Goal: Transaction & Acquisition: Purchase product/service

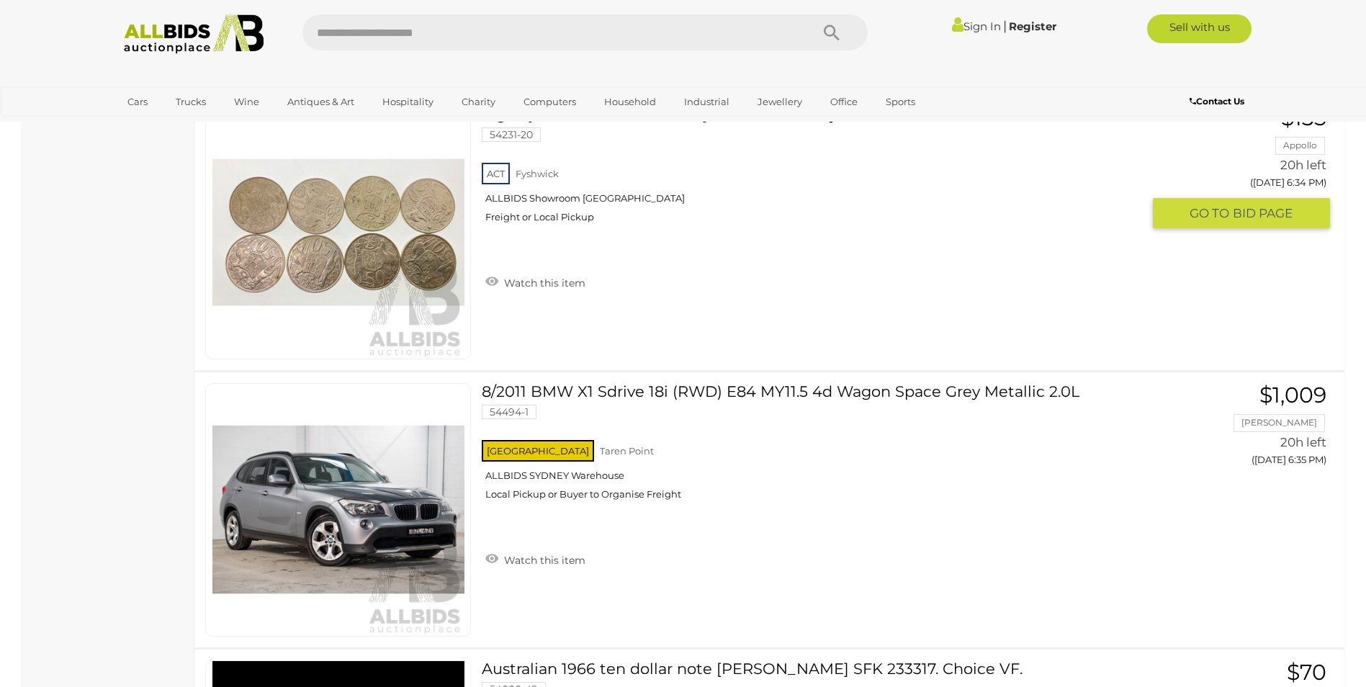
scroll to position [1584, 0]
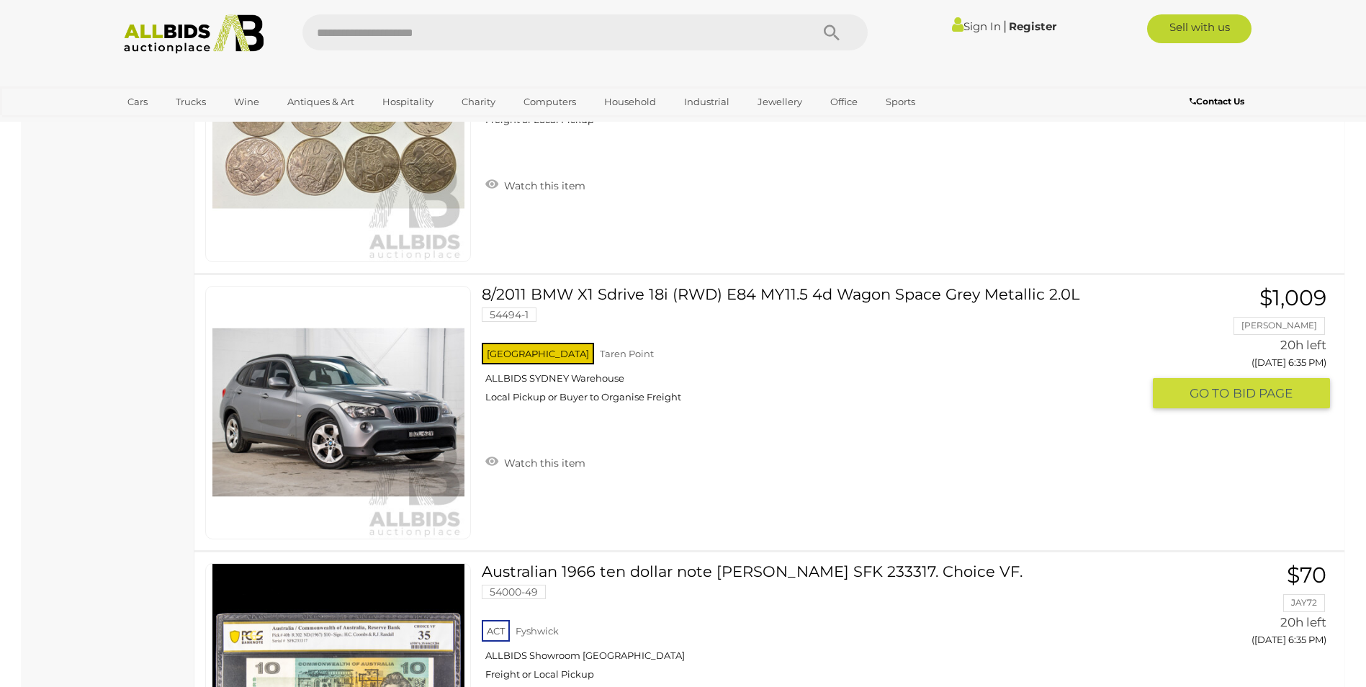
click at [775, 292] on link "8/2011 BMW X1 Sdrive 18i (RWD) E84 MY11.5 4d Wagon Space Grey Metallic 2.0L 544…" at bounding box center [816, 350] width 649 height 128
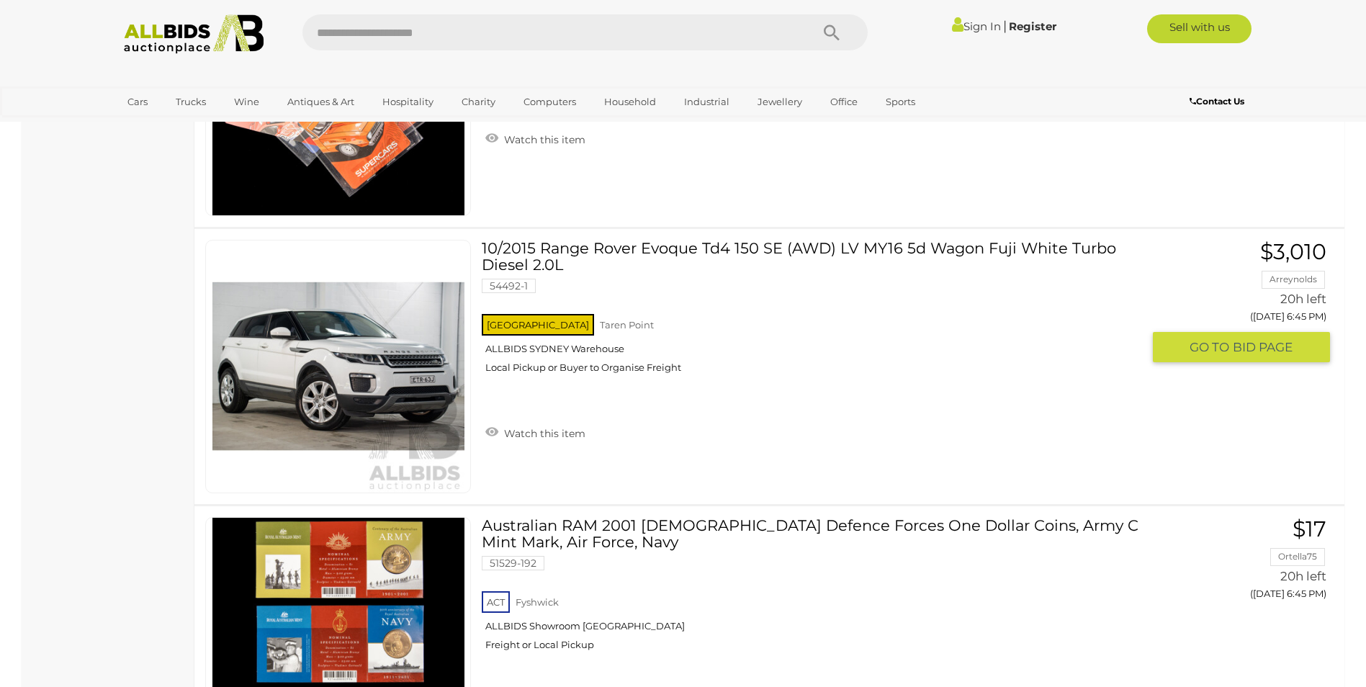
scroll to position [4680, 0]
click at [844, 243] on link "10/2015 Range Rover Evoque Td4 150 SE (AWD) LV MY16 5d Wagon Fuji White Turbo D…" at bounding box center [816, 311] width 649 height 145
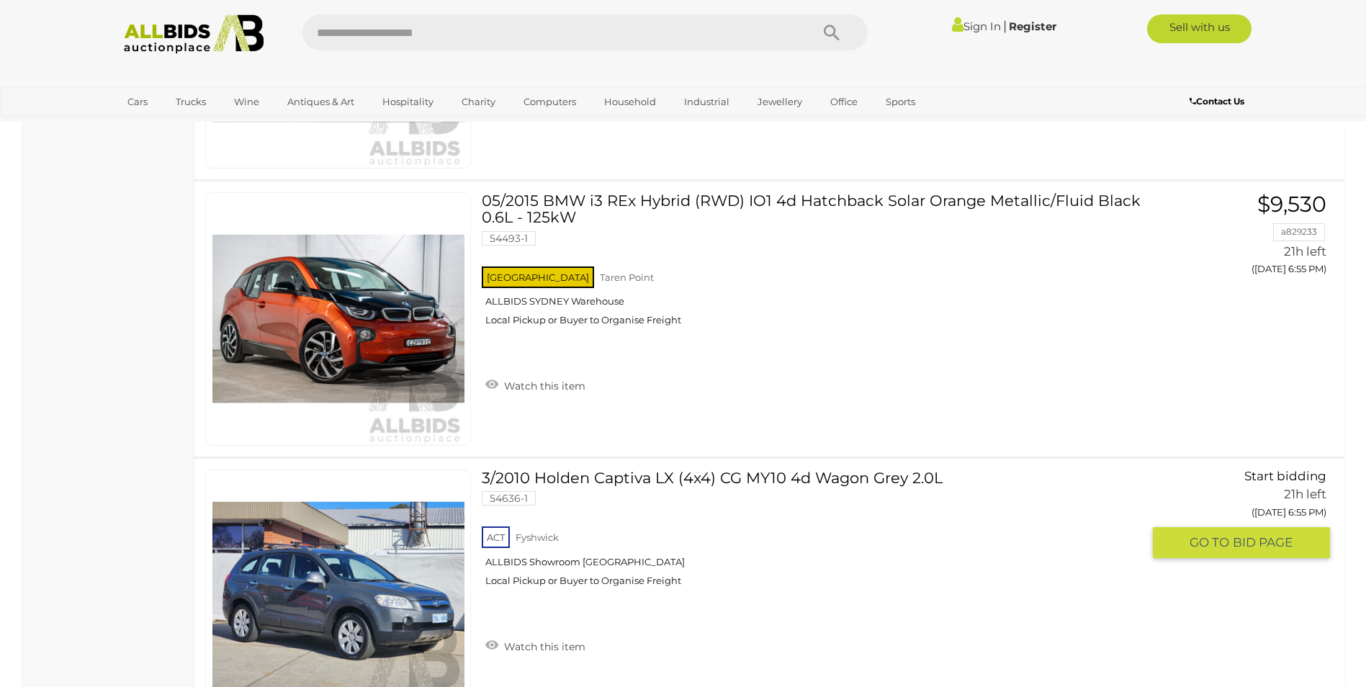
scroll to position [8208, 0]
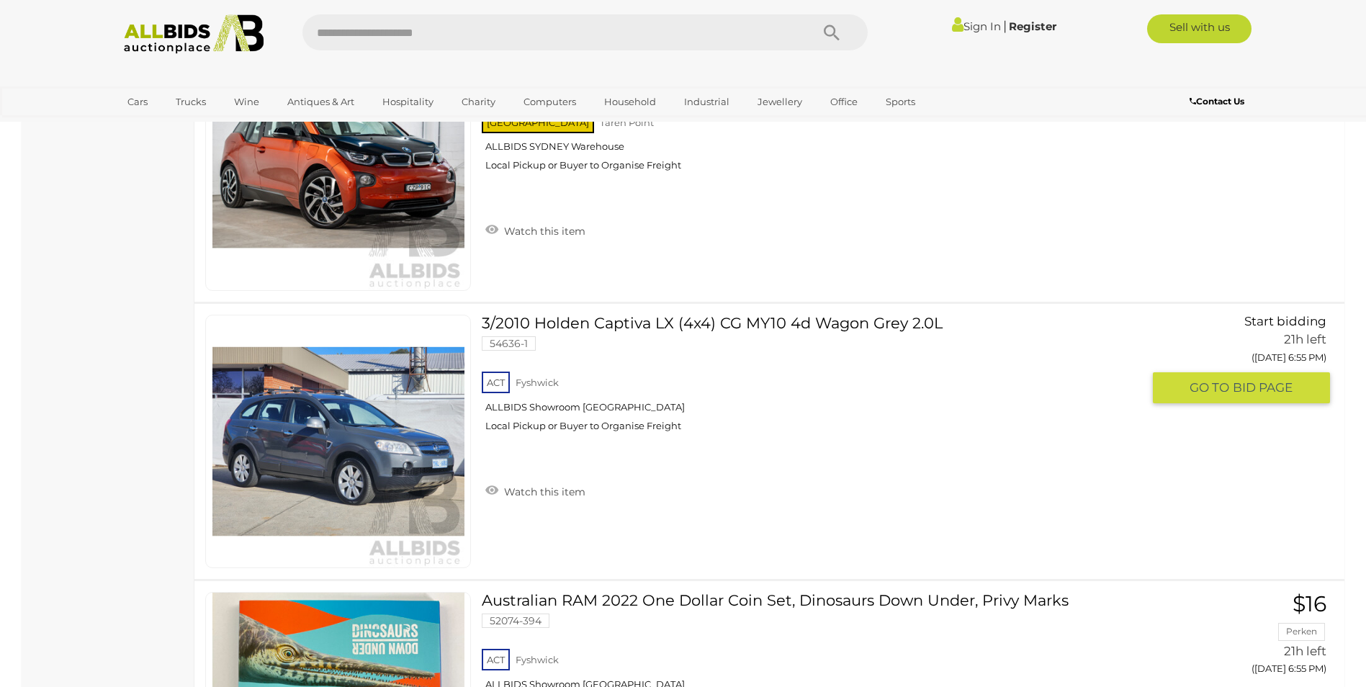
click at [379, 397] on link at bounding box center [338, 441] width 266 height 253
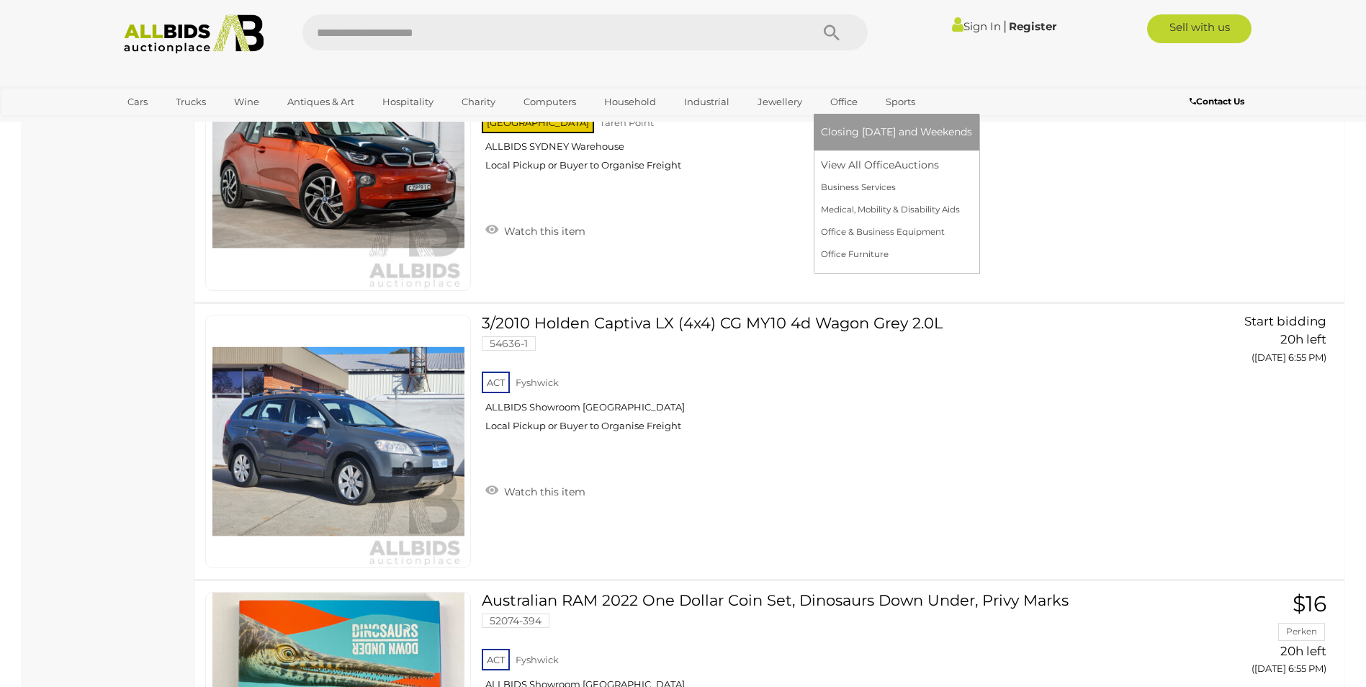
scroll to position [8208, 0]
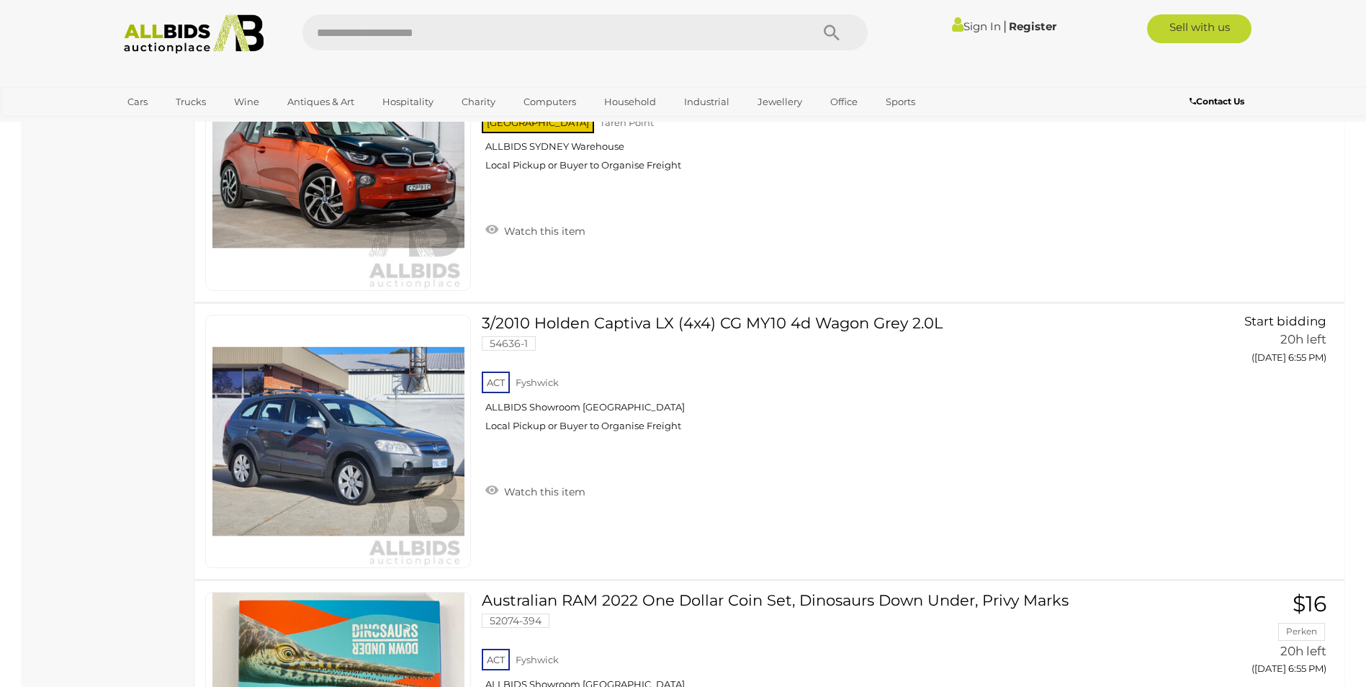
click at [967, 25] on link "Sign In" at bounding box center [976, 26] width 49 height 14
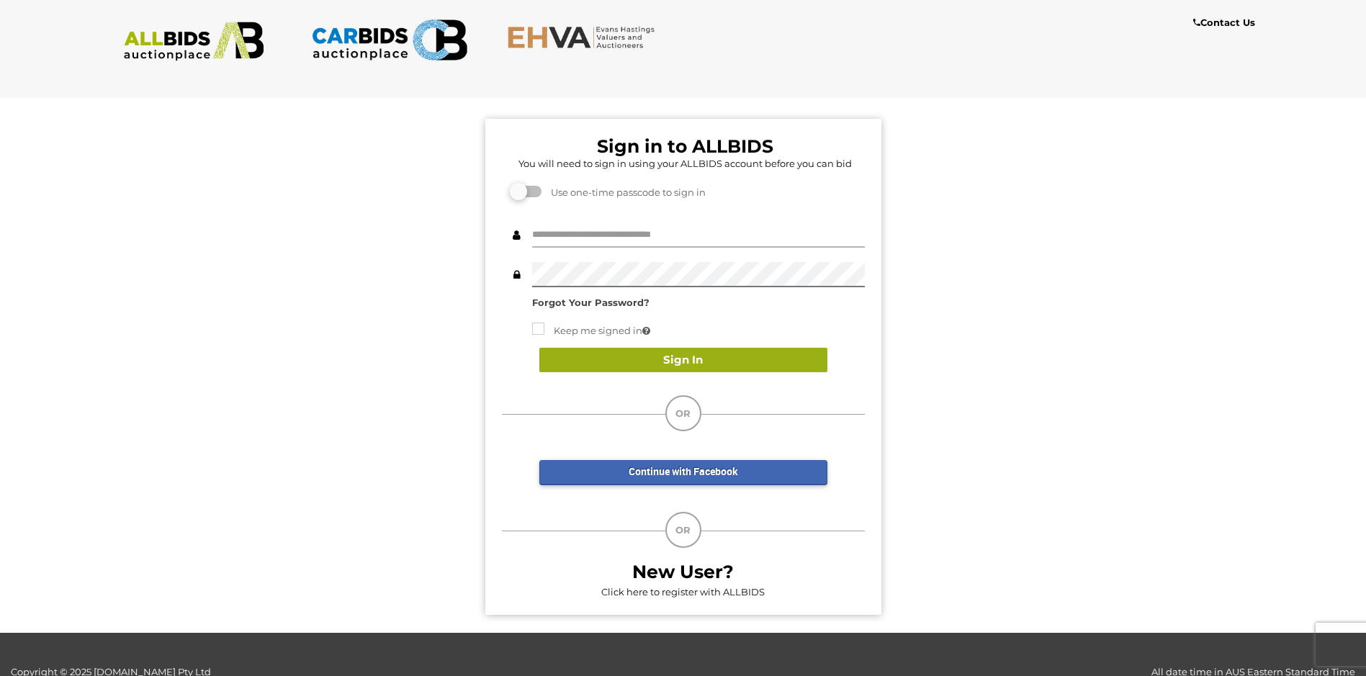
type input "**********"
click at [717, 357] on button "Sign In" at bounding box center [683, 360] width 288 height 25
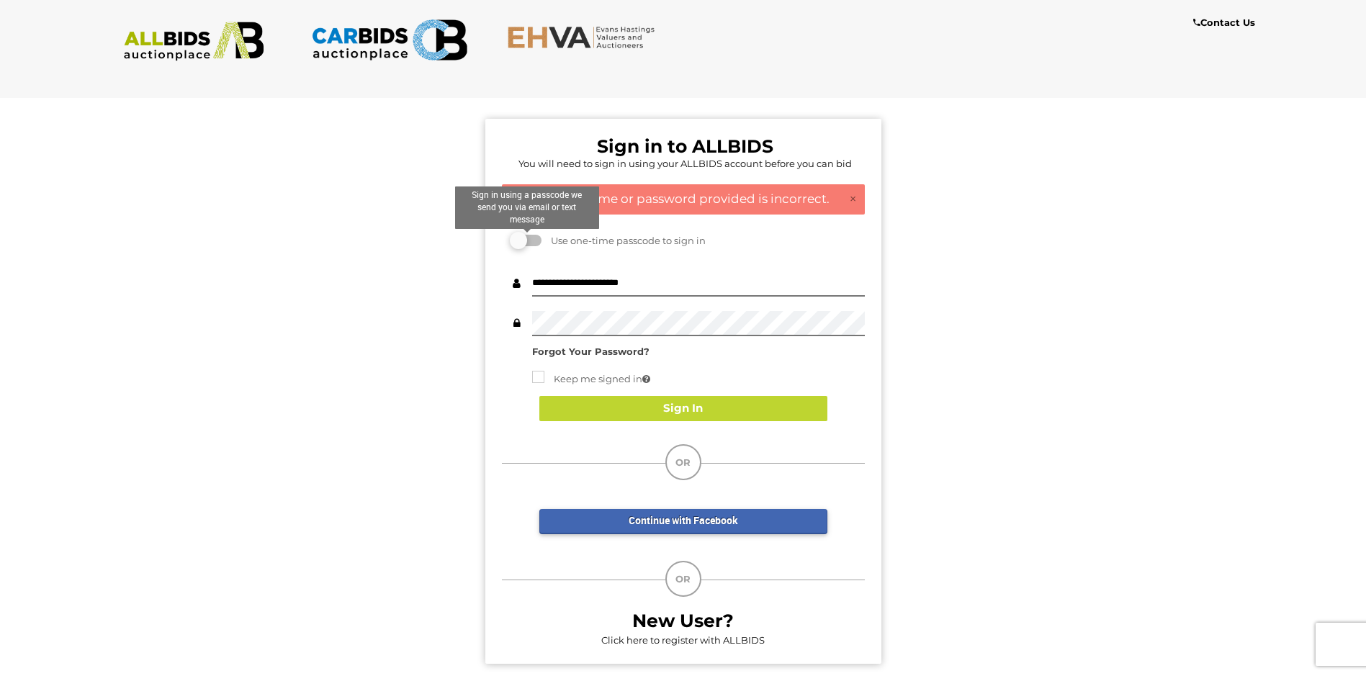
click at [524, 238] on label at bounding box center [527, 241] width 29 height 12
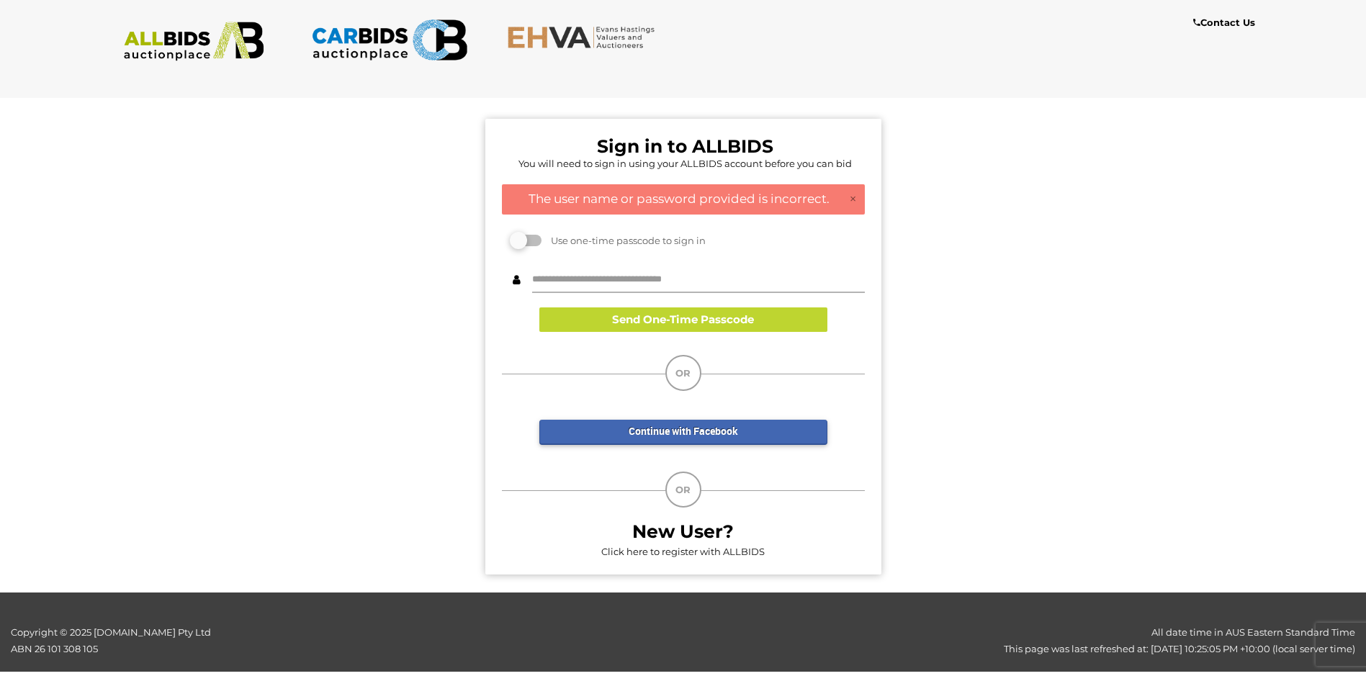
click at [579, 271] on input "text" at bounding box center [698, 280] width 333 height 25
type input "**********"
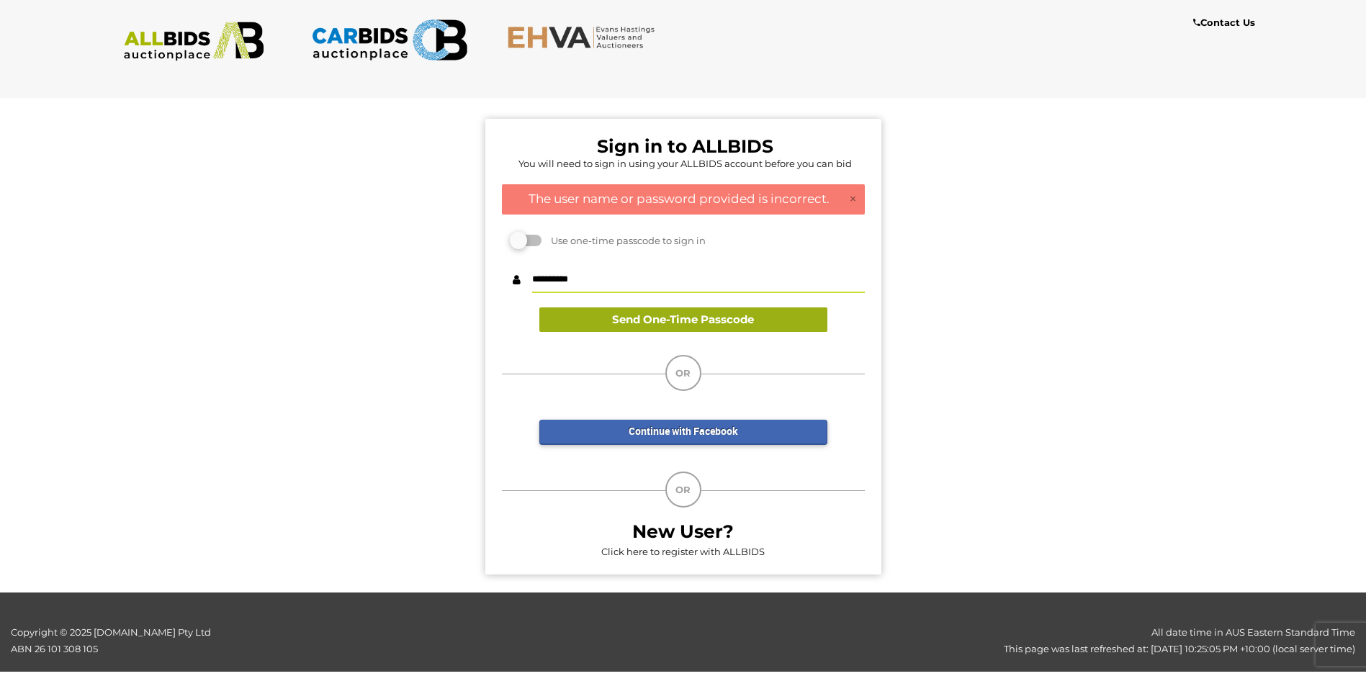
click at [716, 318] on button "Send One-Time Passcode" at bounding box center [683, 319] width 288 height 25
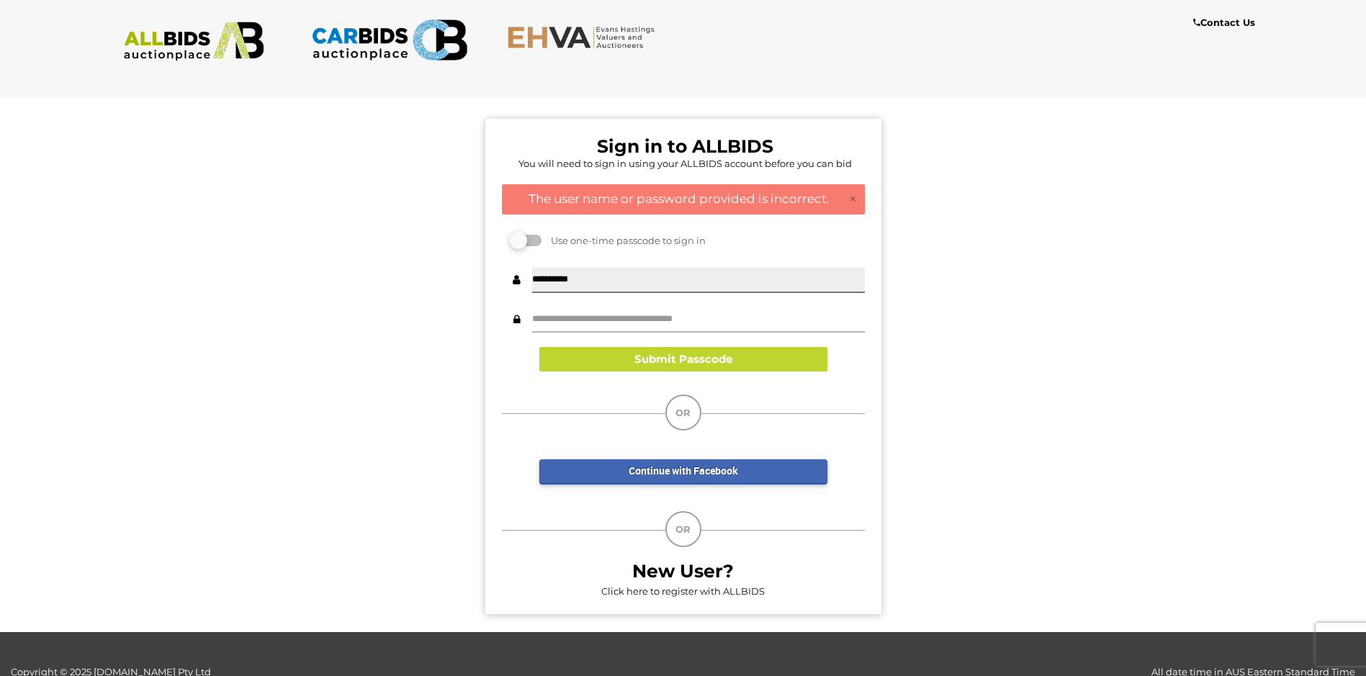
click at [593, 313] on input "text" at bounding box center [698, 319] width 333 height 25
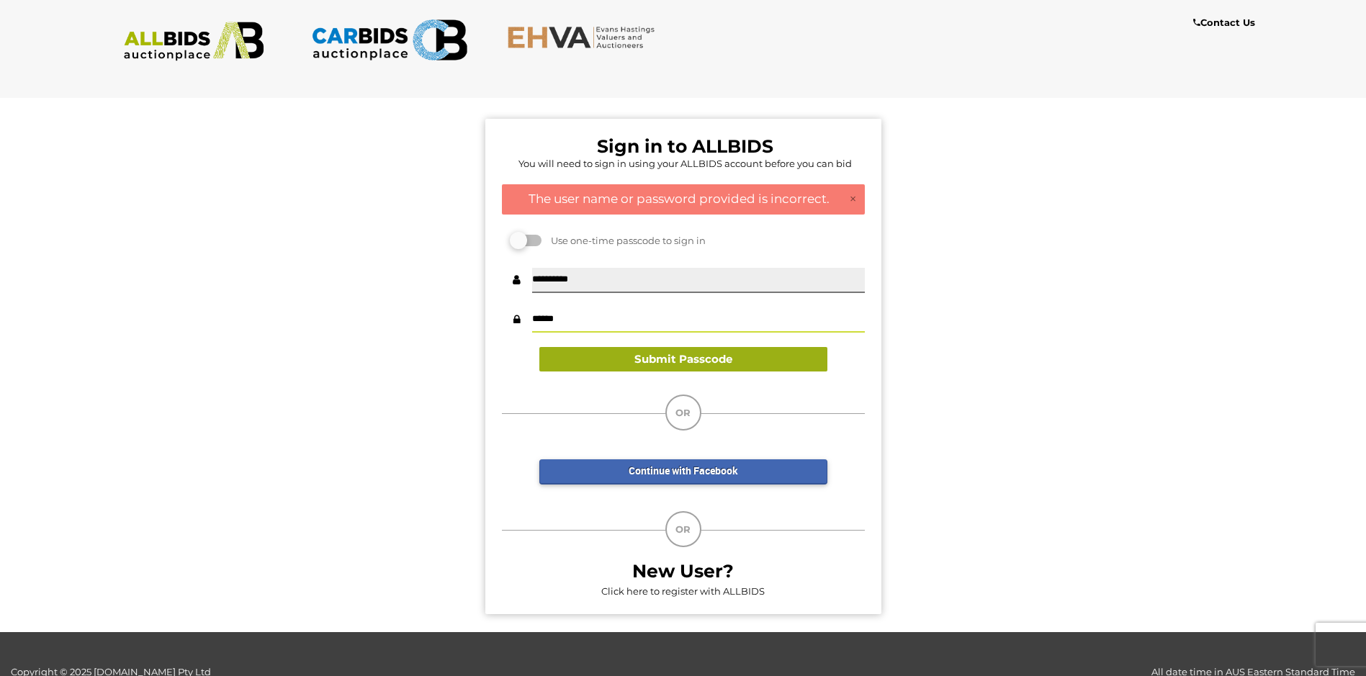
type input "******"
click at [734, 359] on button "Submit Passcode" at bounding box center [683, 359] width 288 height 25
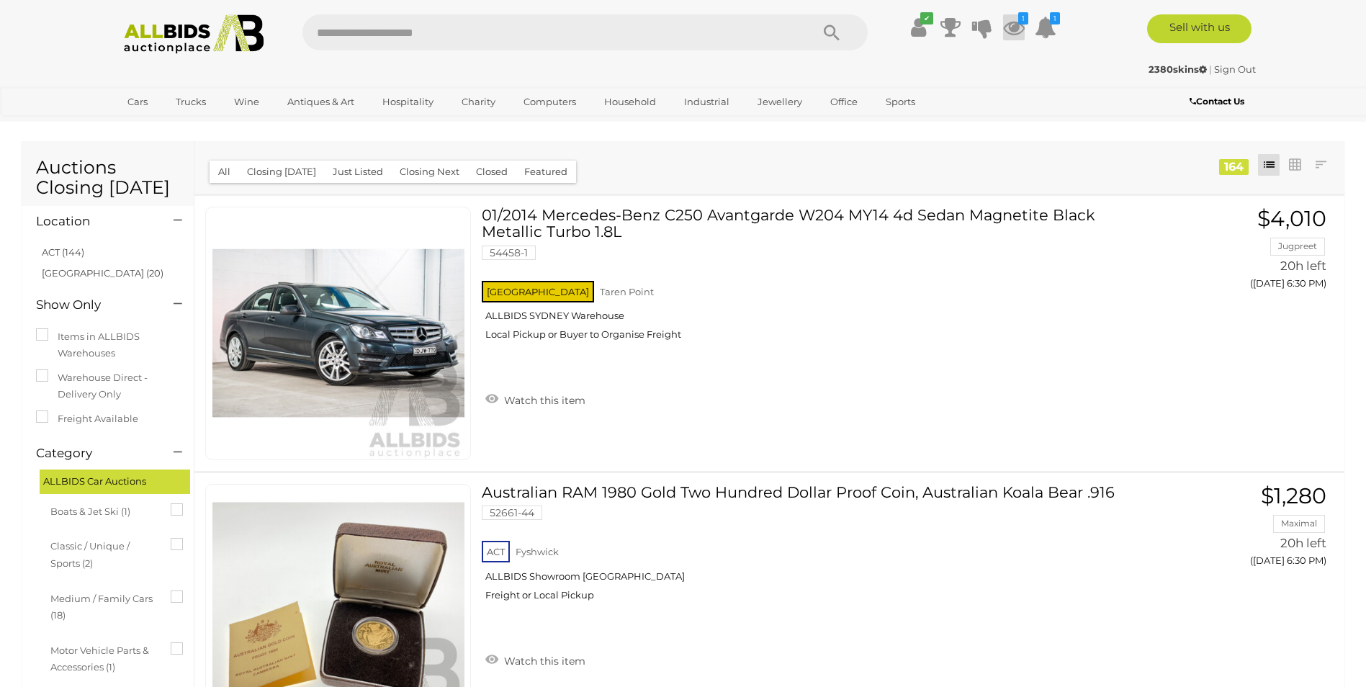
click at [1017, 24] on icon at bounding box center [1014, 27] width 22 height 26
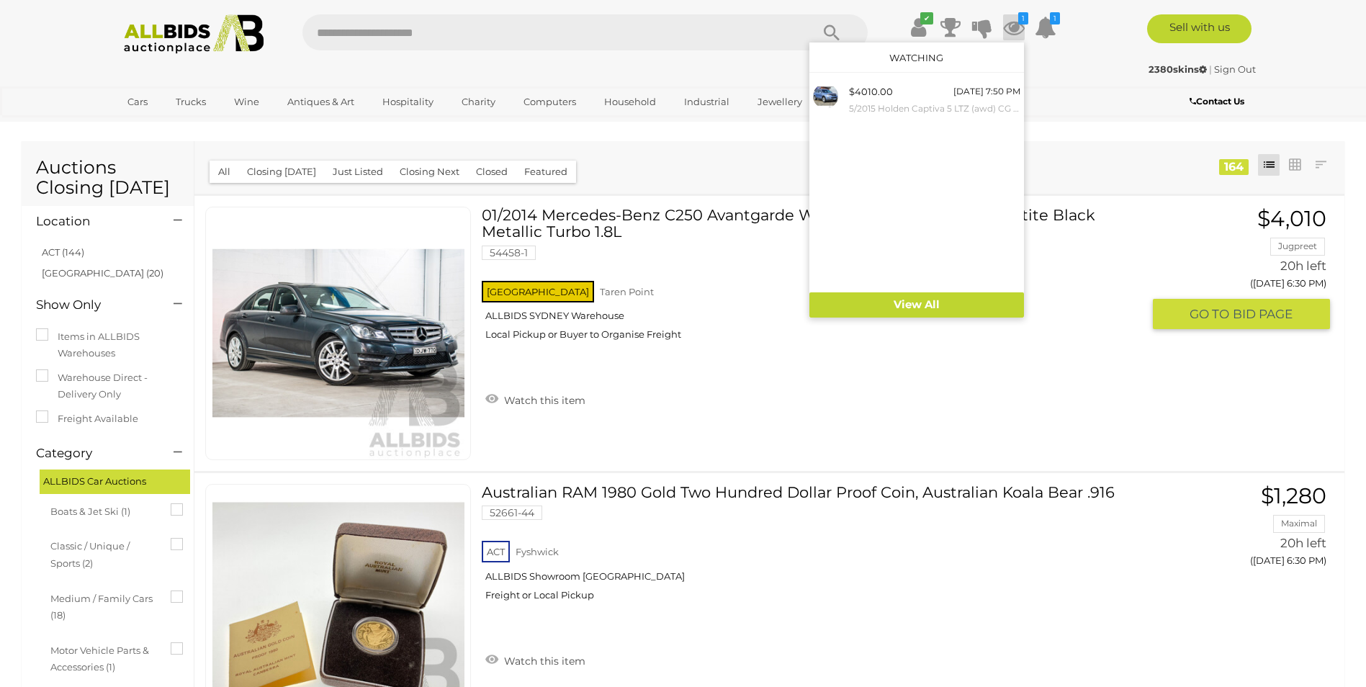
click at [986, 352] on div "NSW Taren Point ALLBIDS SYDNEY Warehouse Local Pickup or Buyer to Organise Frei…" at bounding box center [812, 315] width 660 height 74
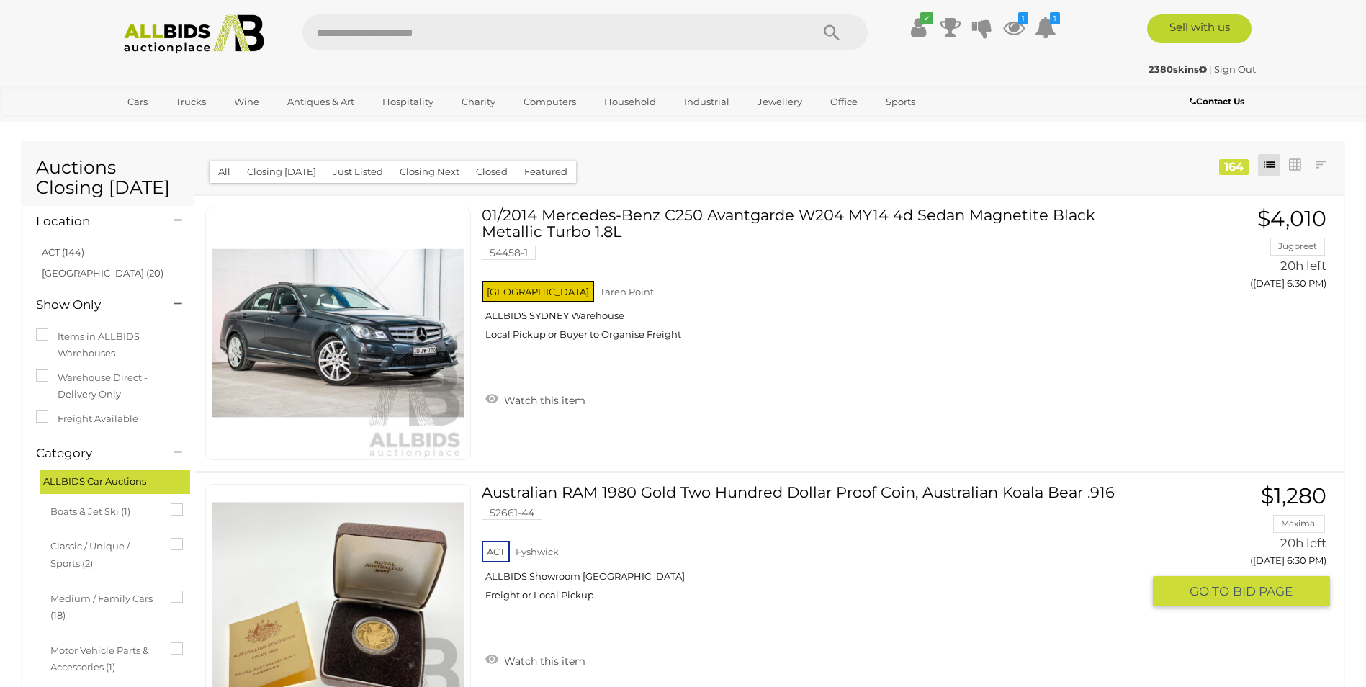
scroll to position [288, 0]
click at [68, 252] on link "ACT (144)" at bounding box center [63, 252] width 42 height 12
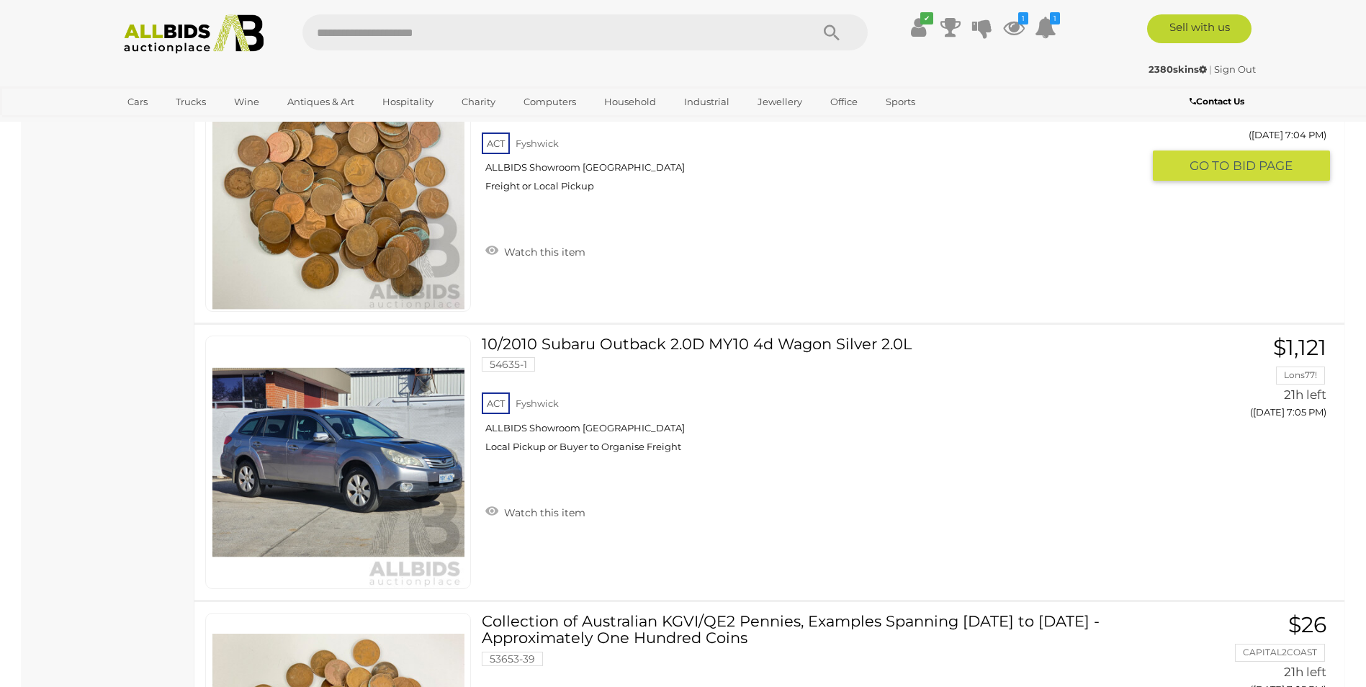
scroll to position [9144, 0]
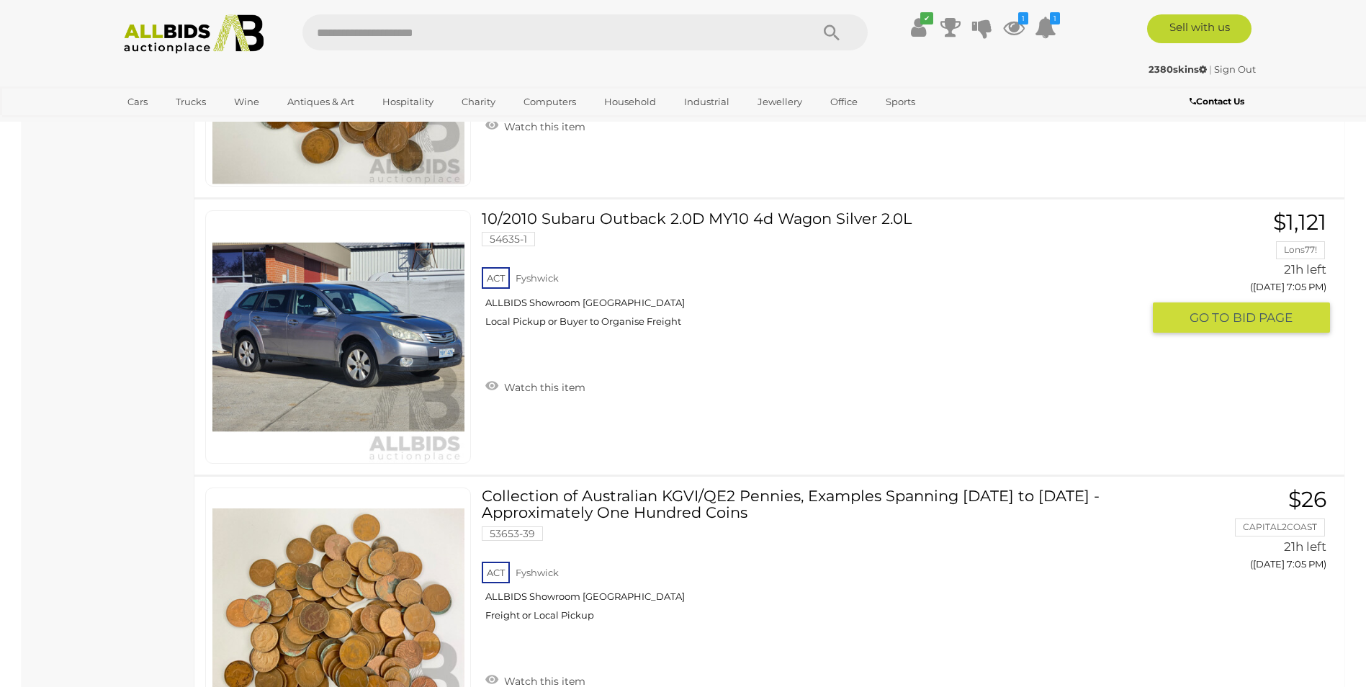
click at [628, 218] on link "10/2010 Subaru Outback 2.0D MY10 4d Wagon Silver 2.0L 54635-1 ACT Fyshwick" at bounding box center [816, 274] width 649 height 128
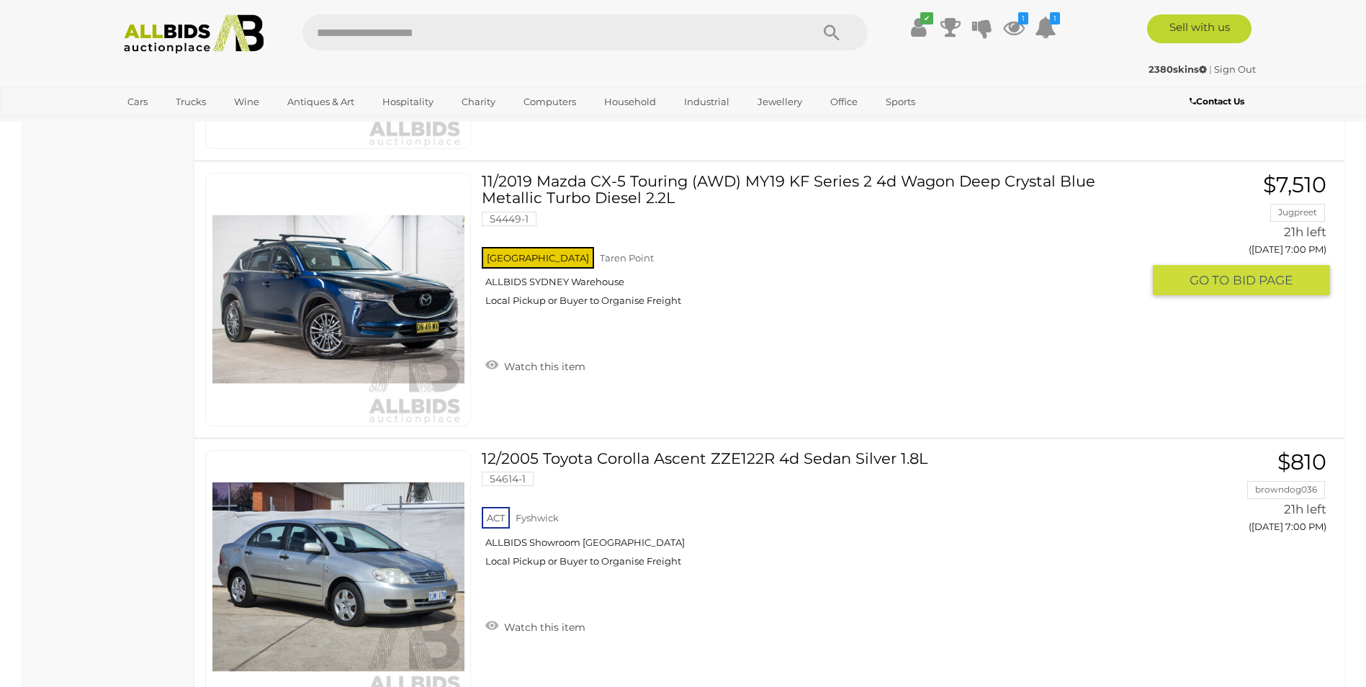
scroll to position [9720, 0]
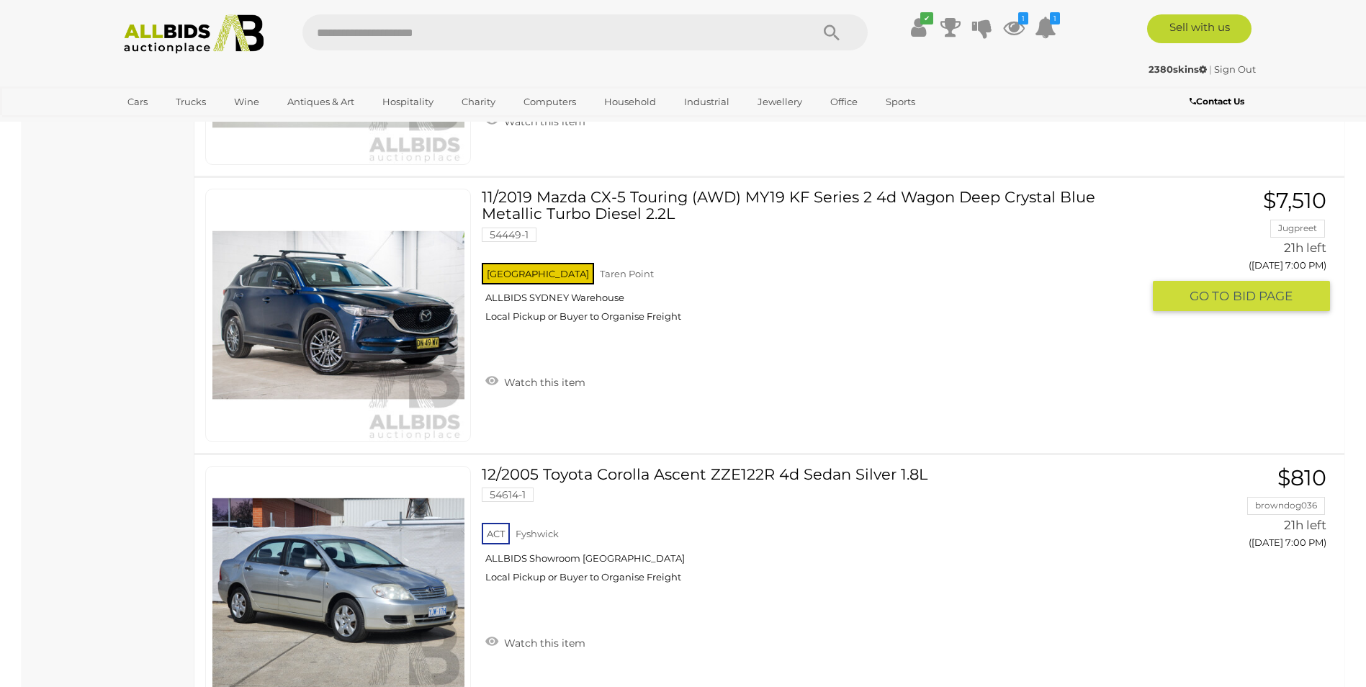
click at [852, 197] on link "11/2019 Mazda CX-5 Touring (AWD) MY19 KF Series 2 4d Wagon Deep Crystal Blue Me…" at bounding box center [816, 261] width 649 height 145
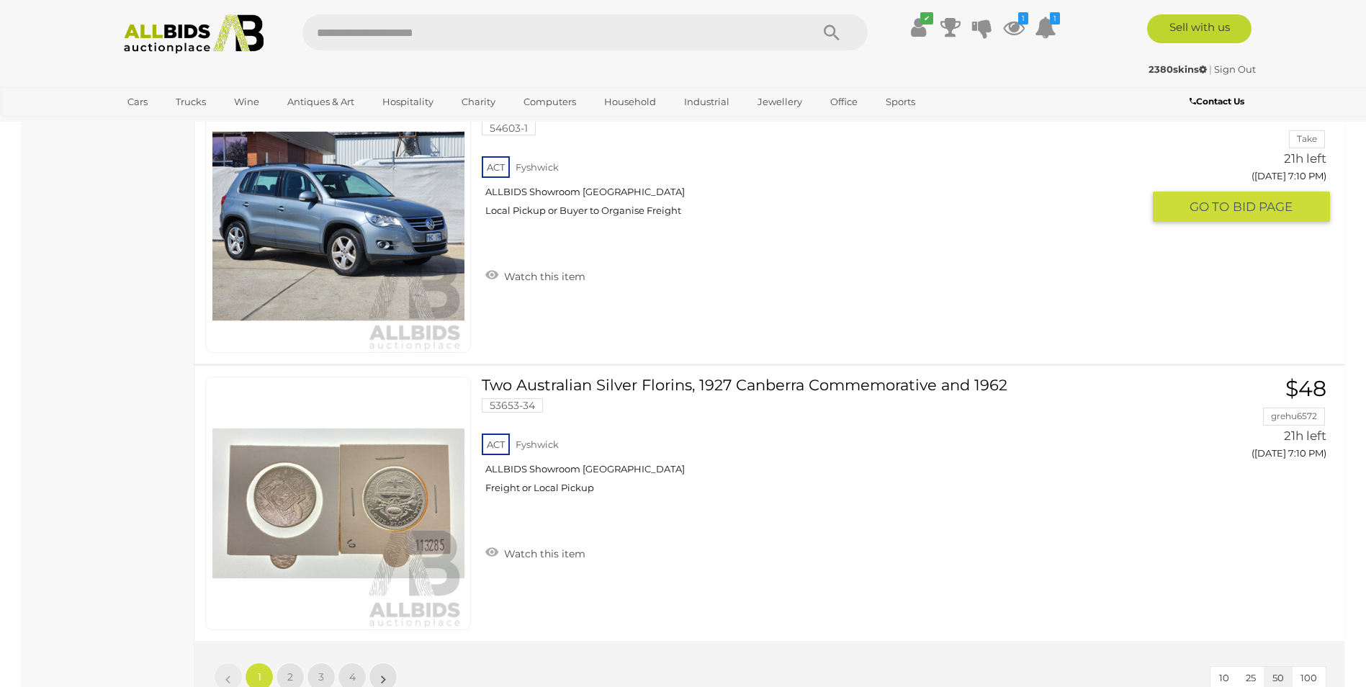
scroll to position [13608, 0]
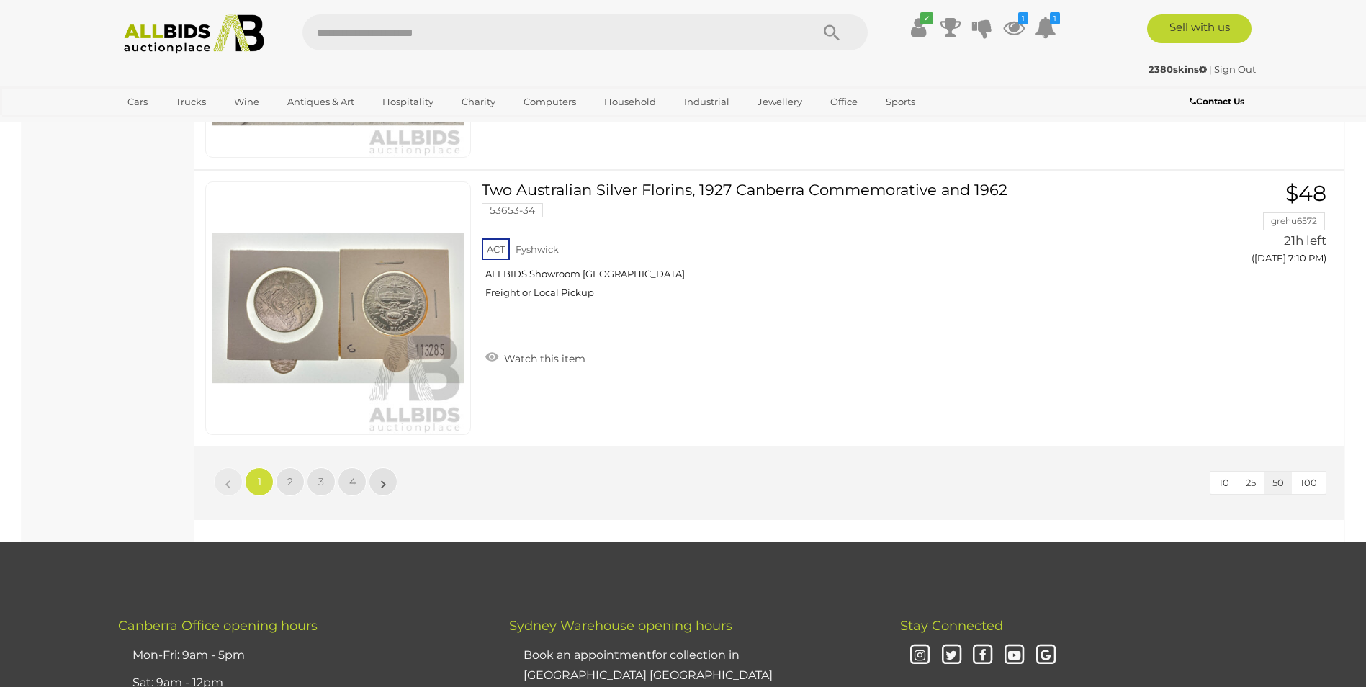
click at [1311, 482] on span "100" at bounding box center [1308, 483] width 17 height 12
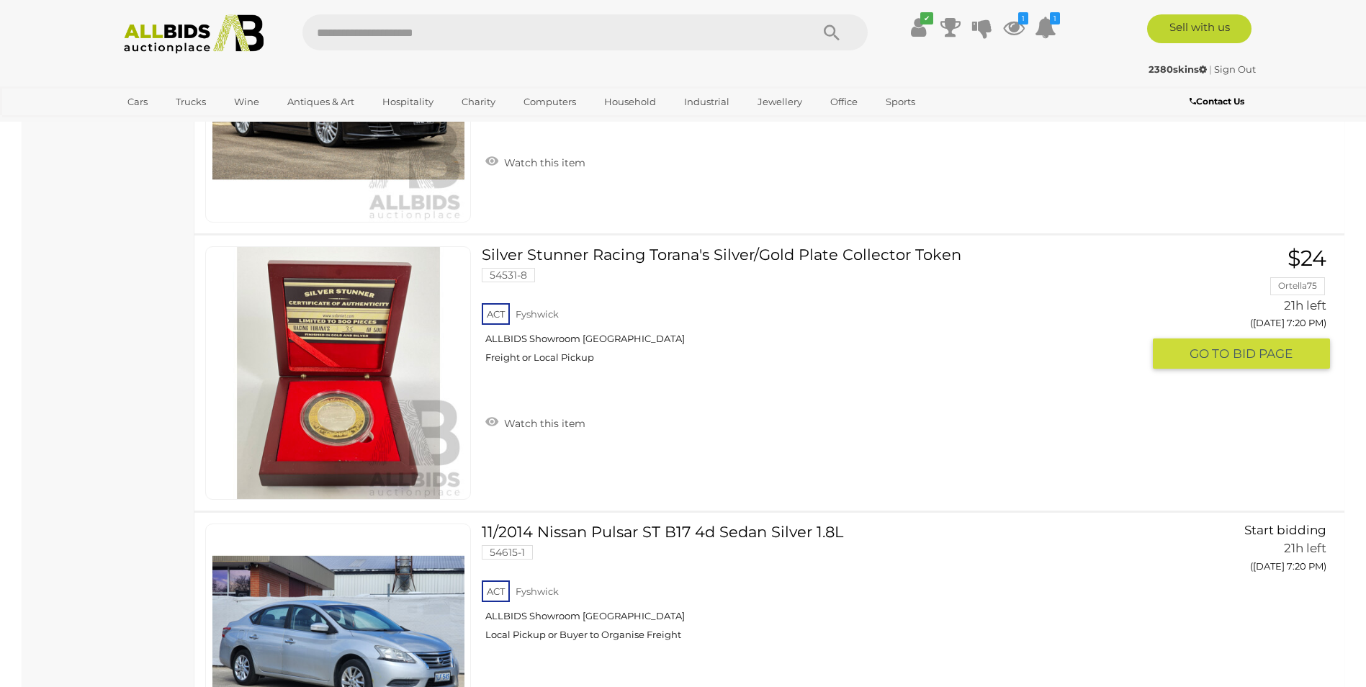
scroll to position [17142, 0]
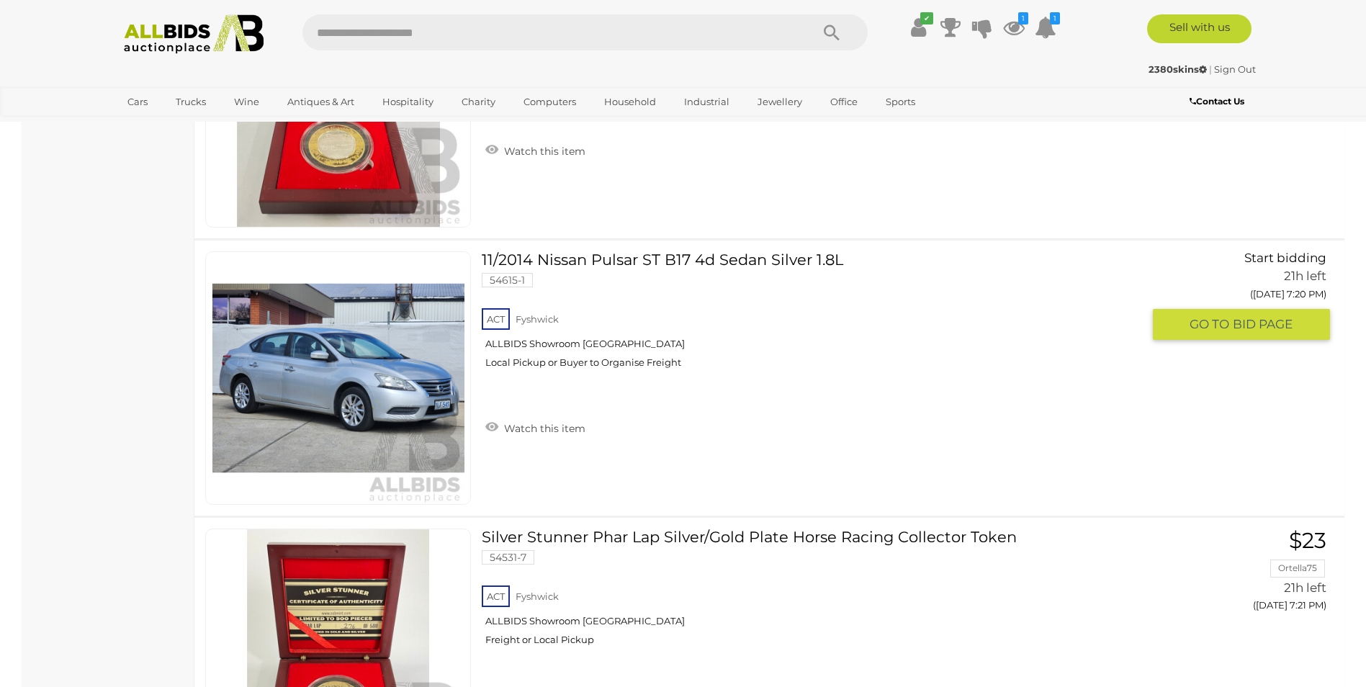
click at [680, 257] on link "11/2014 Nissan Pulsar ST B17 4d Sedan Silver 1.8L 54615-1 ACT Fyshwick" at bounding box center [816, 315] width 649 height 128
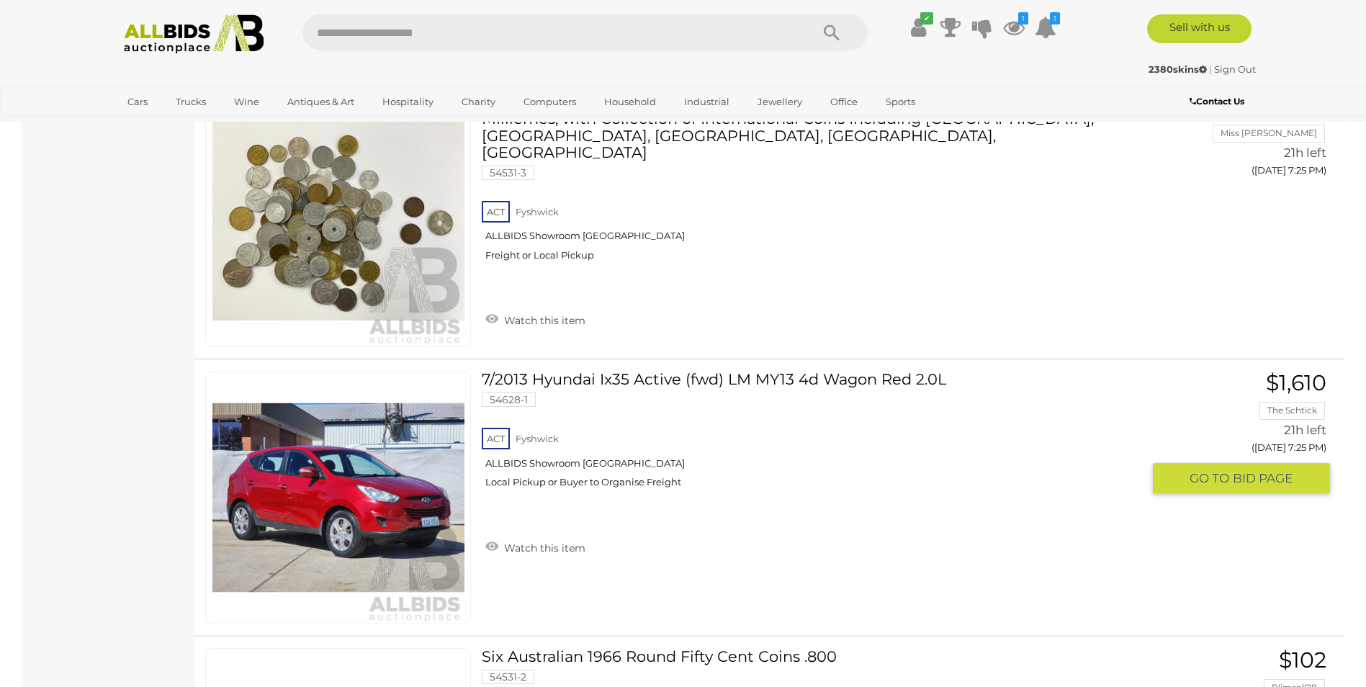
scroll to position [19086, 0]
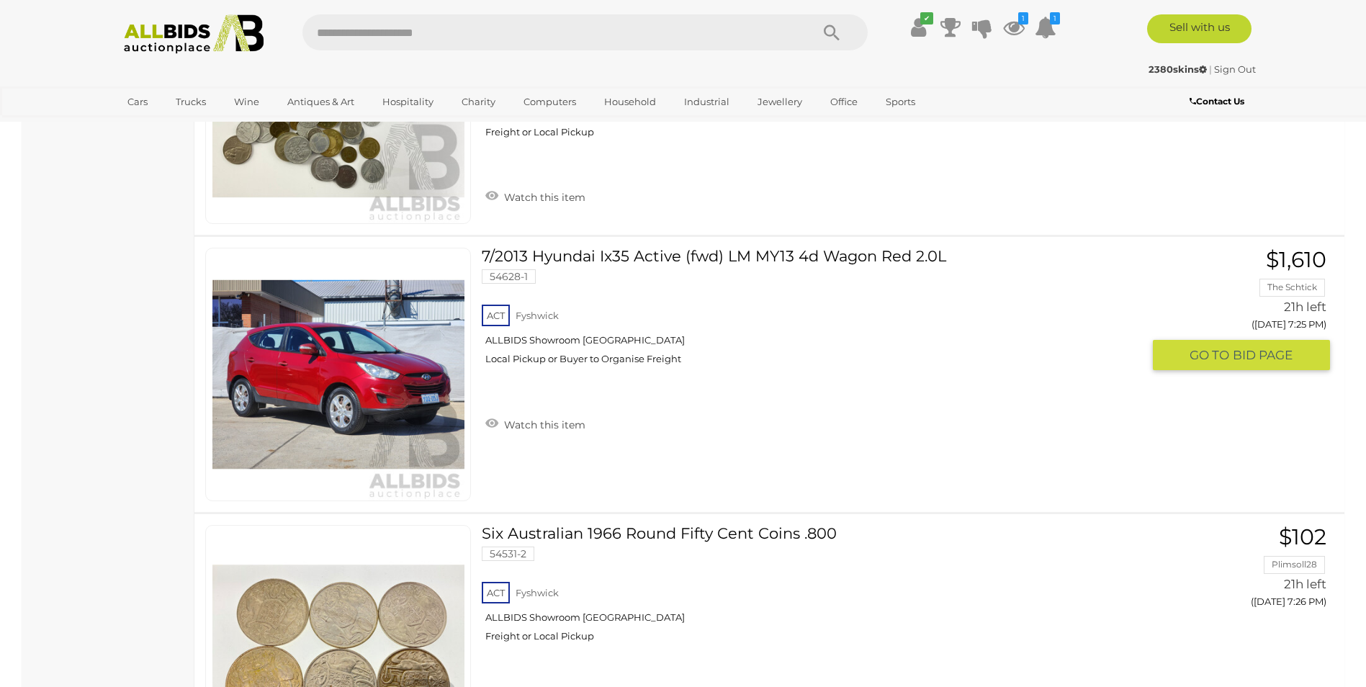
click at [647, 253] on link "7/2013 Hyundai Ix35 Active (fwd) LM MY13 4d Wagon Red 2.0L 54628-1 ACT Fyshwick" at bounding box center [816, 312] width 649 height 128
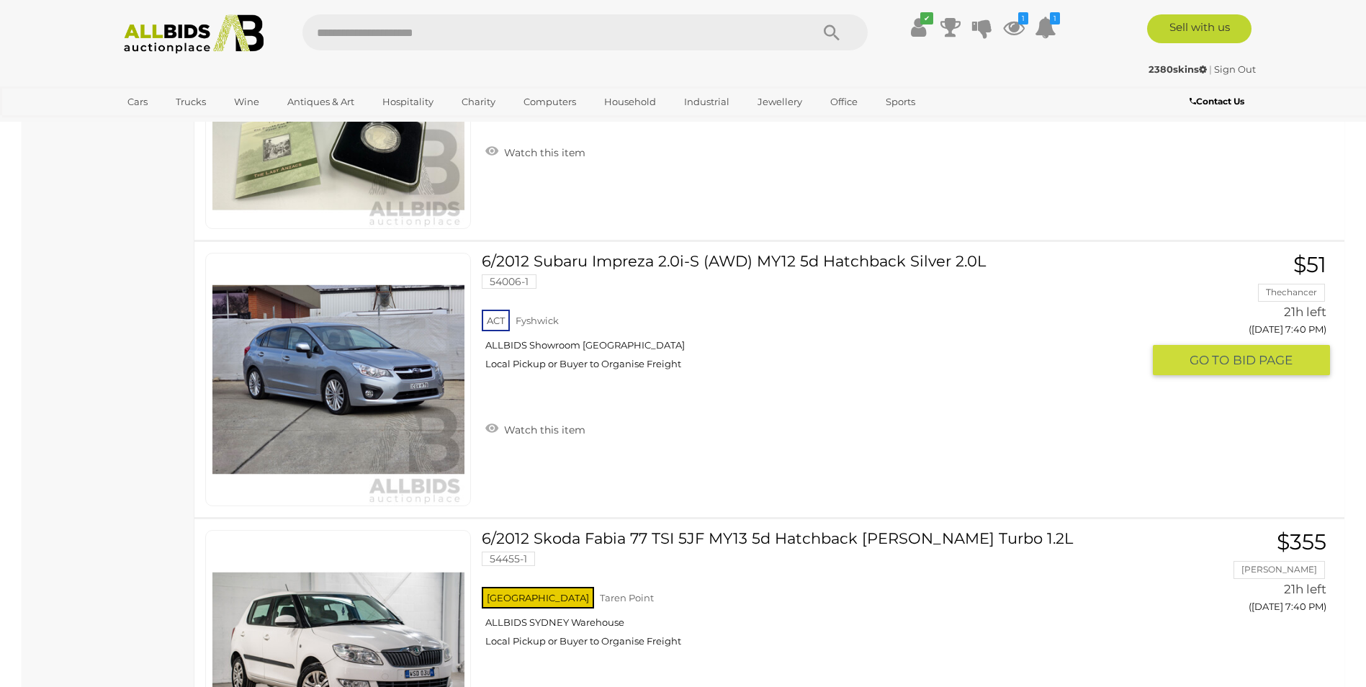
scroll to position [23550, 0]
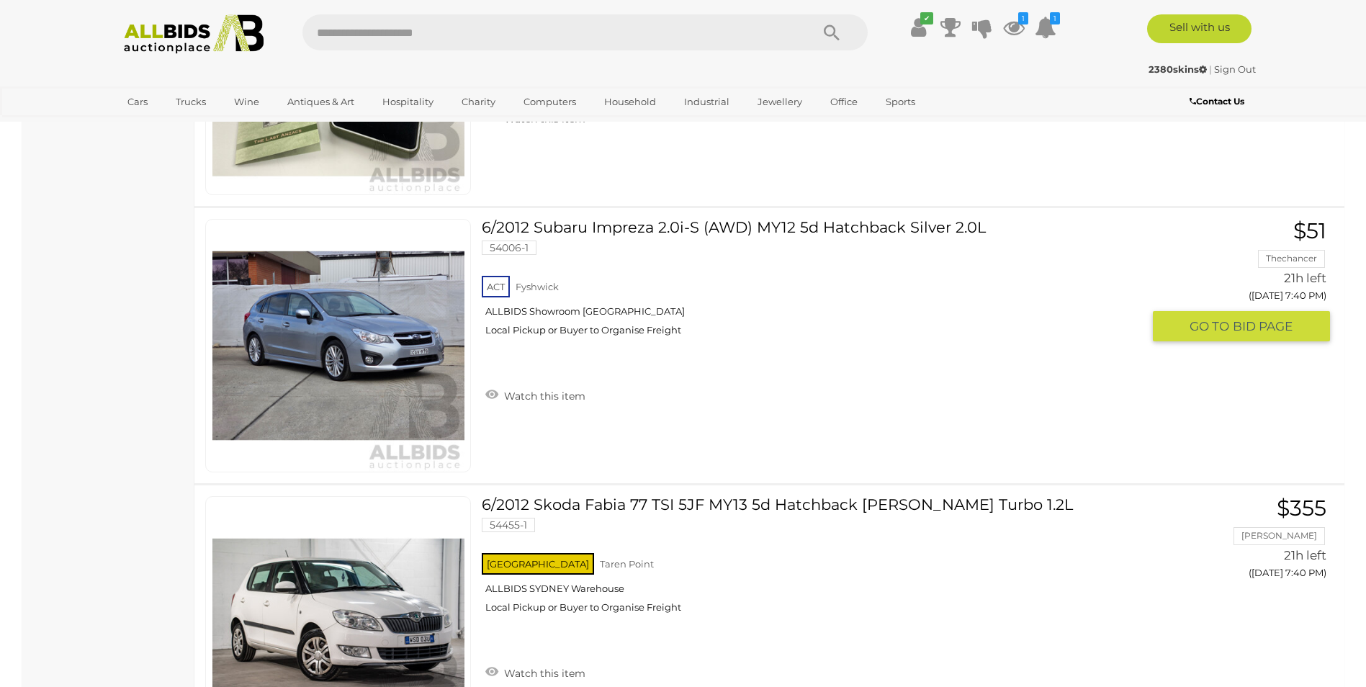
click at [622, 226] on link "6/2012 Subaru Impreza 2.0i-S (AWD) MY12 5d Hatchback Silver 2.0L 54006-1 ACT Fy…" at bounding box center [816, 283] width 649 height 128
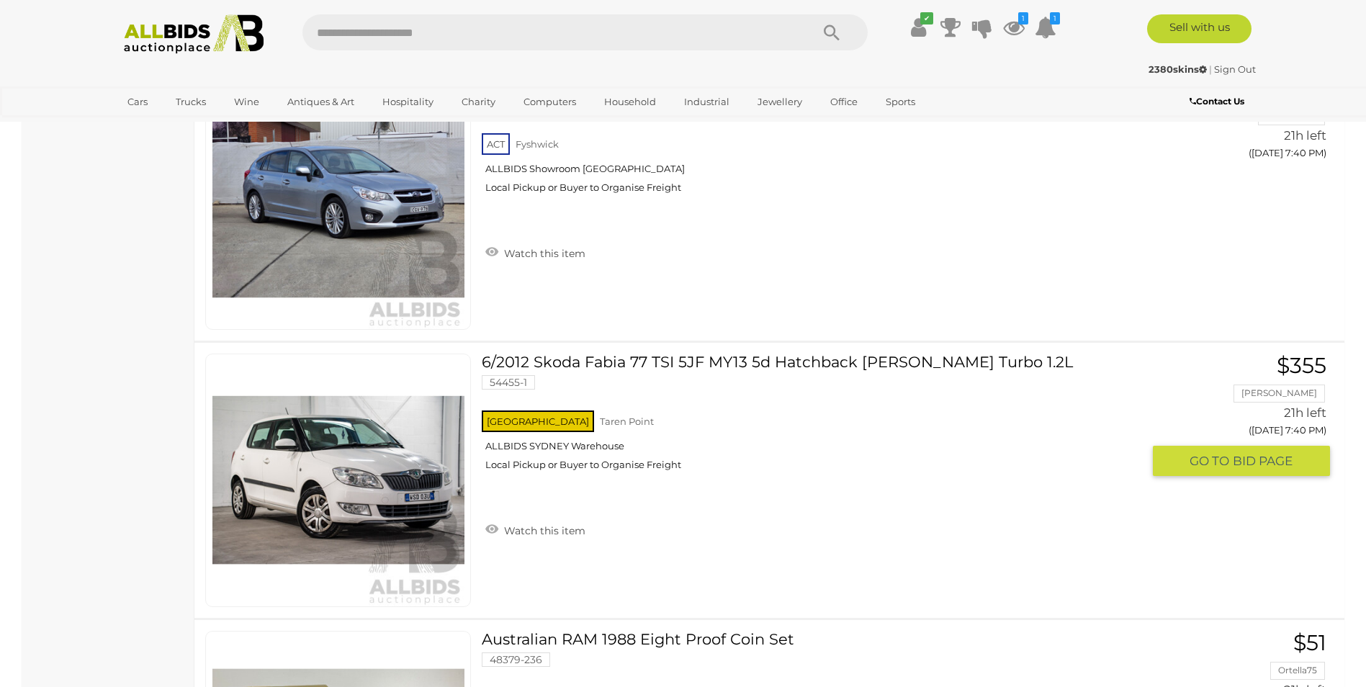
scroll to position [23694, 0]
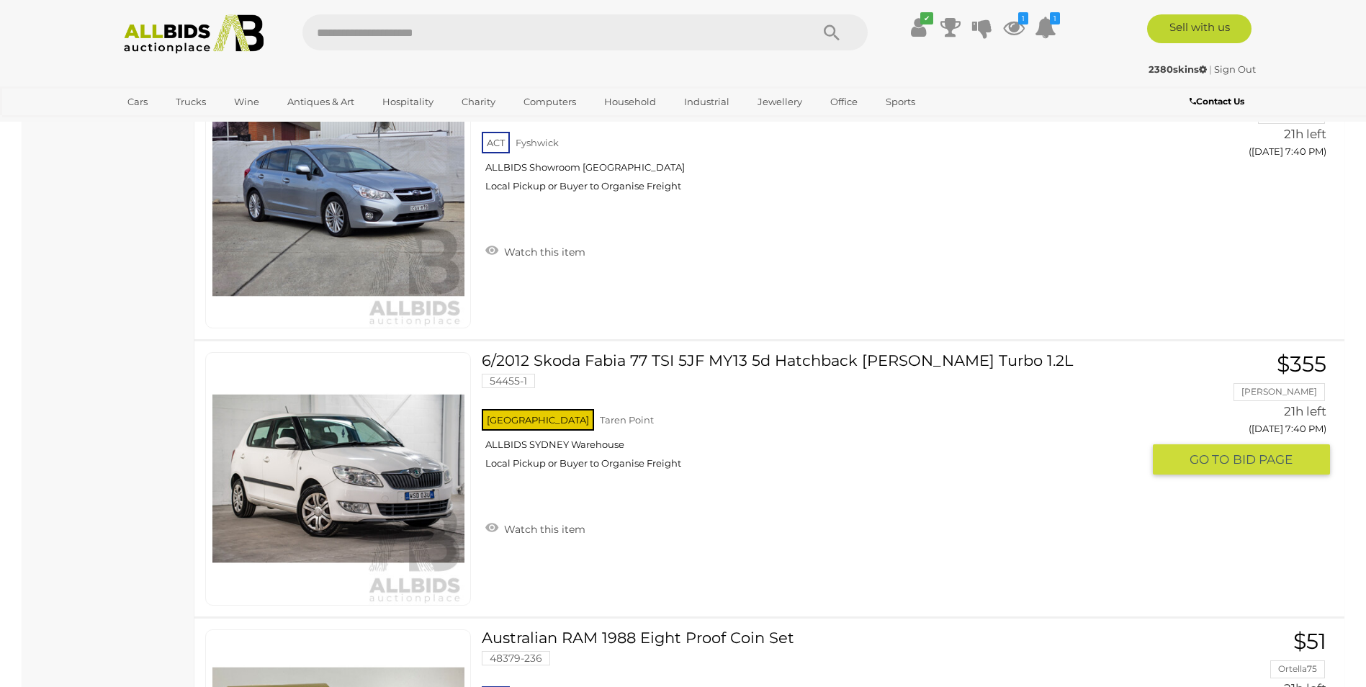
click at [652, 356] on link "6/2012 Skoda Fabia 77 TSI 5JF MY13 5d Hatchback Candy White Turbo 1.2L 54455-1 …" at bounding box center [816, 416] width 649 height 128
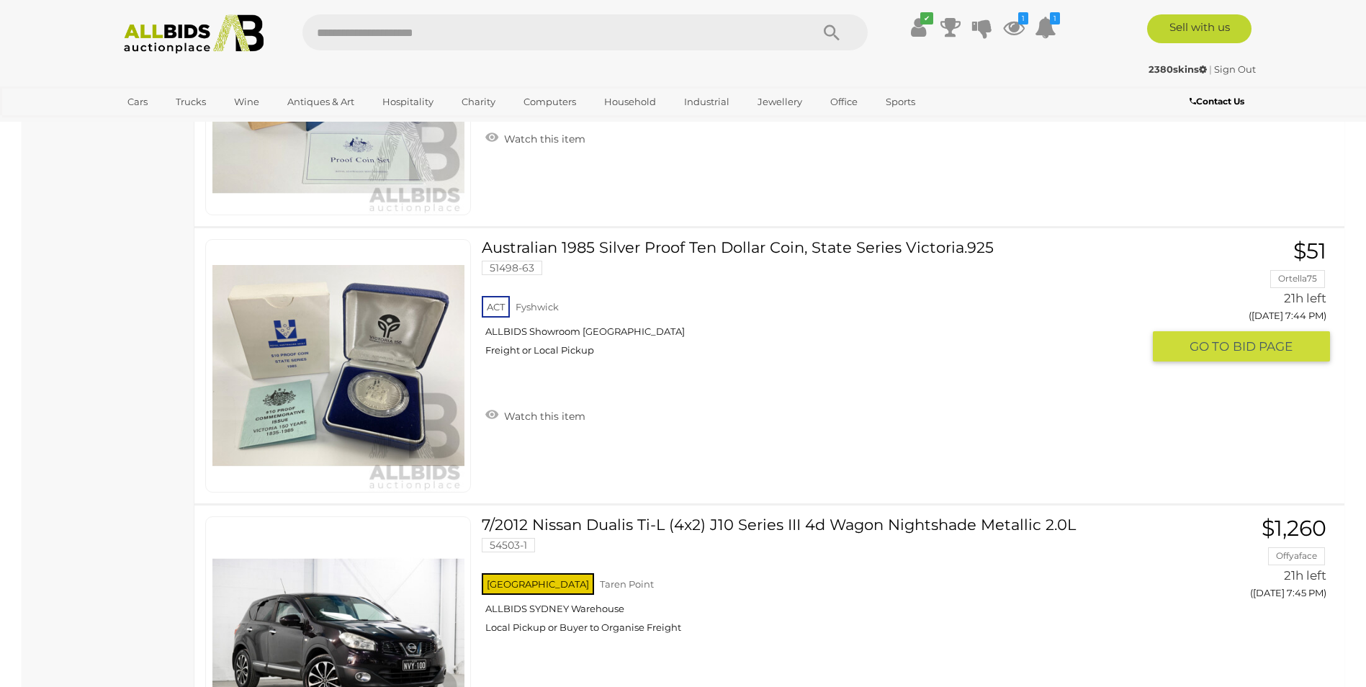
scroll to position [25494, 0]
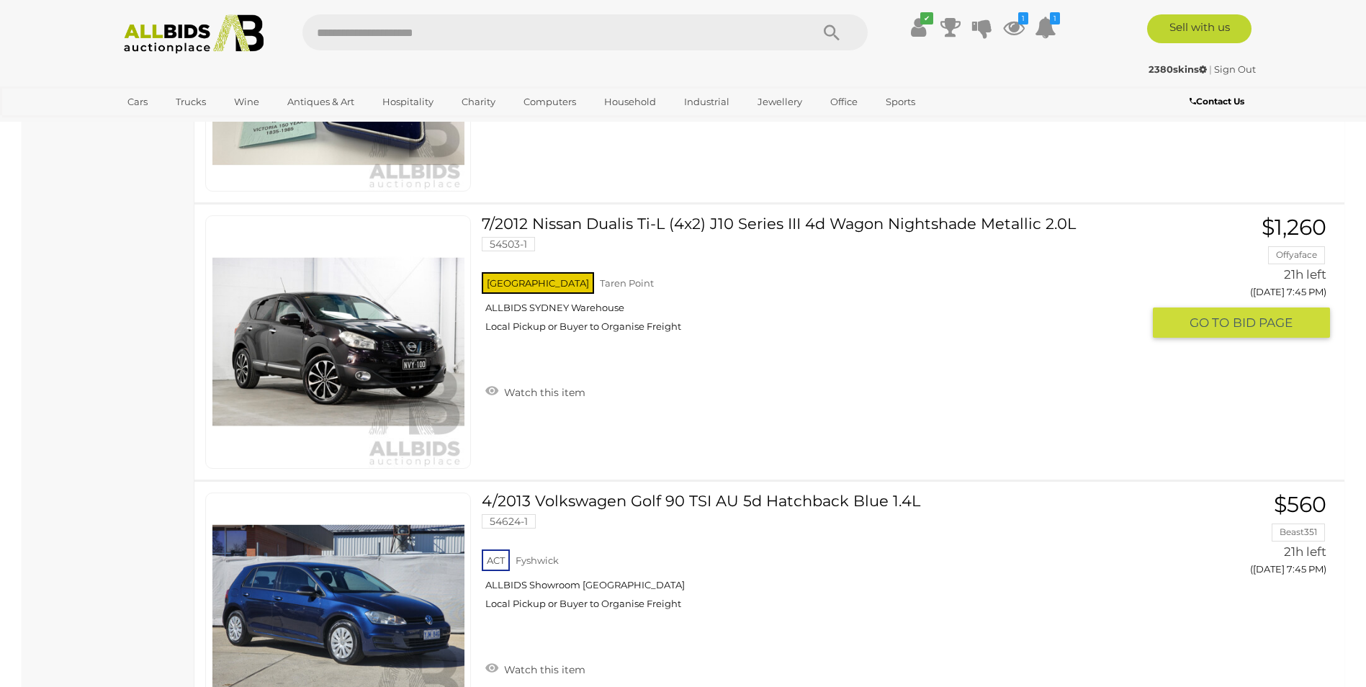
click at [642, 225] on link "7/2012 Nissan Dualis Ti-L (4x2) J10 Series III 4d Wagon Nightshade Metallic 2.0…" at bounding box center [816, 279] width 649 height 128
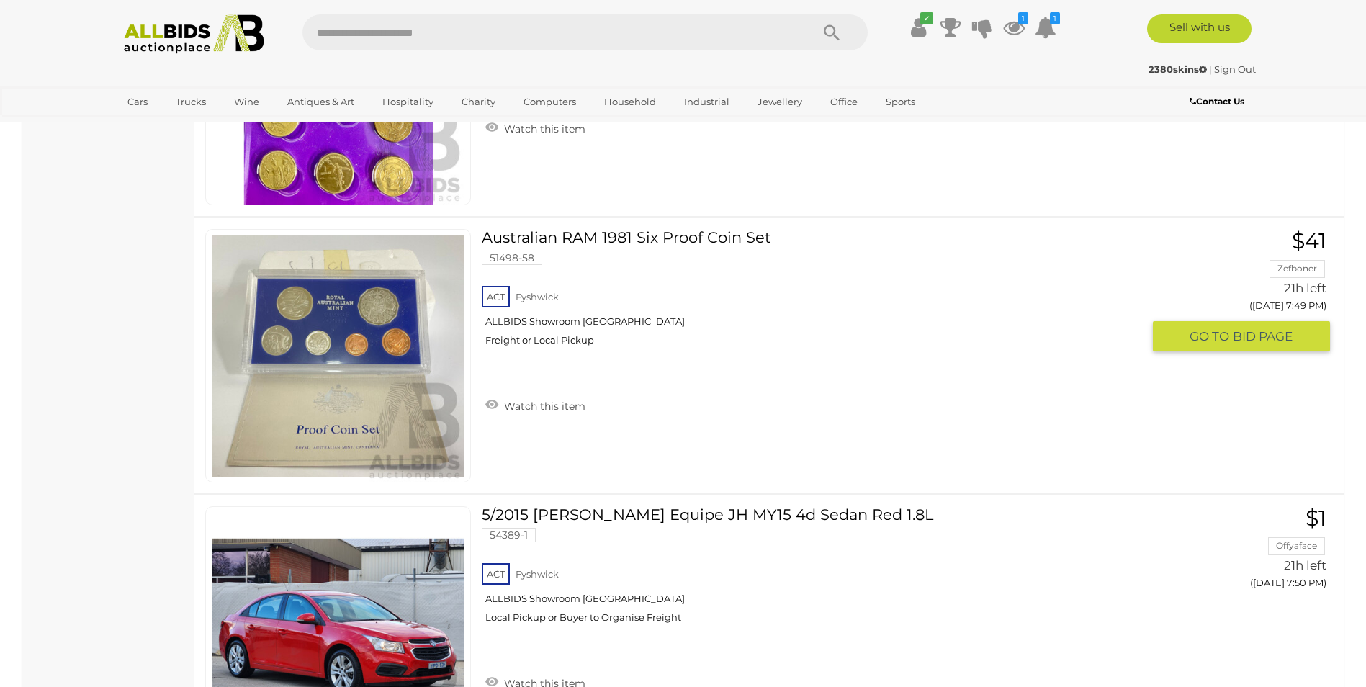
scroll to position [27006, 0]
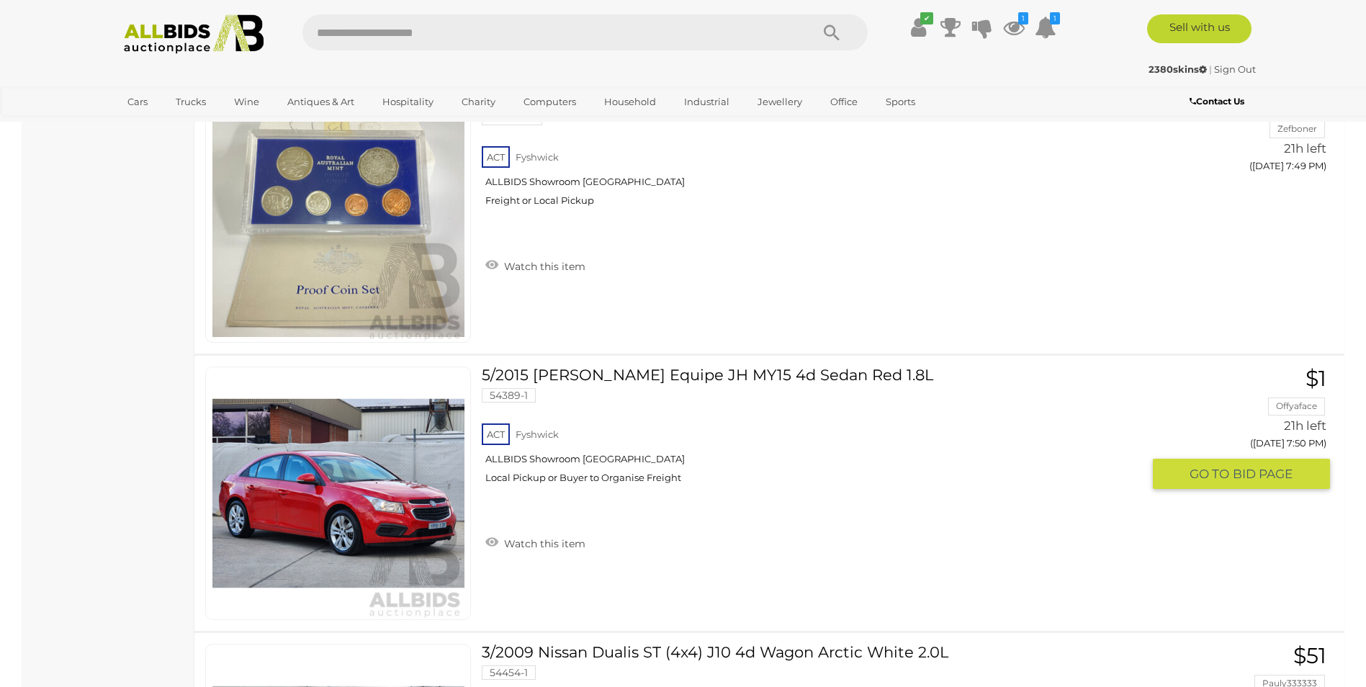
click at [660, 371] on link "5/2015 Holden Cruze Equipe JH MY15 4d Sedan Red 1.8L 54389-1 ACT Fyshwick" at bounding box center [816, 430] width 649 height 128
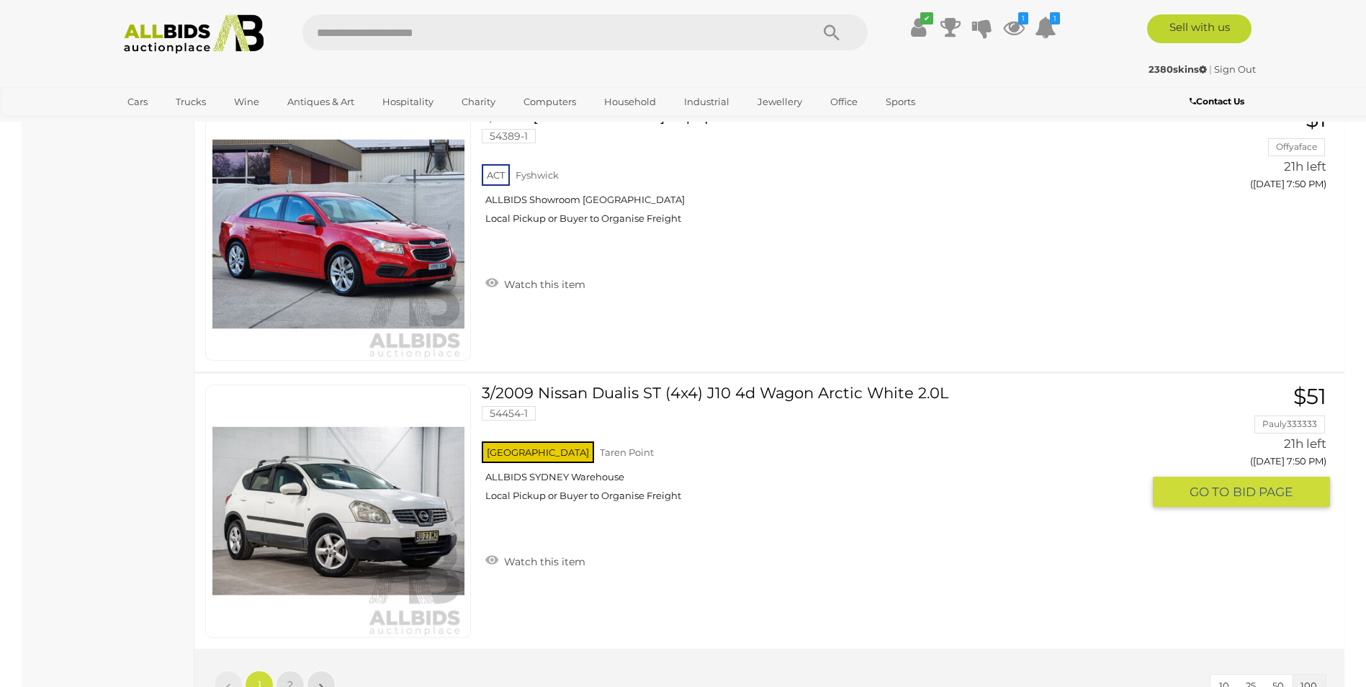
scroll to position [27510, 0]
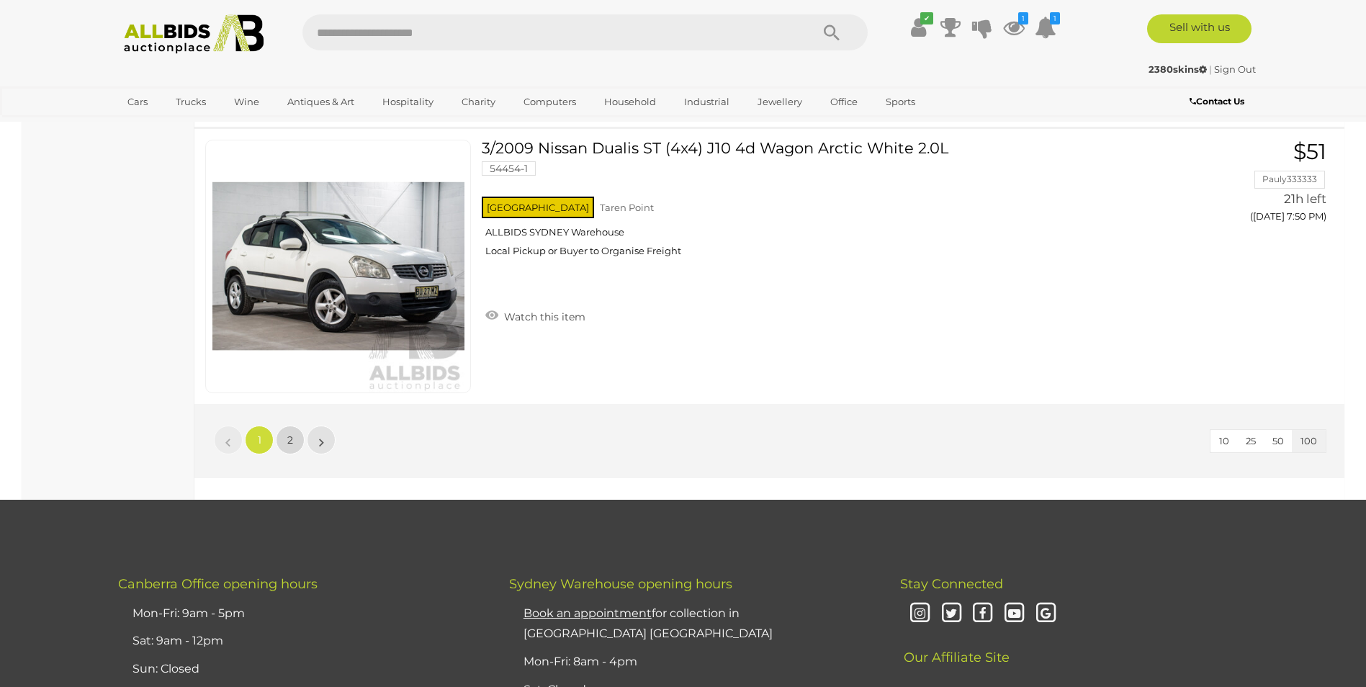
click at [293, 438] on link "2" at bounding box center [290, 440] width 29 height 29
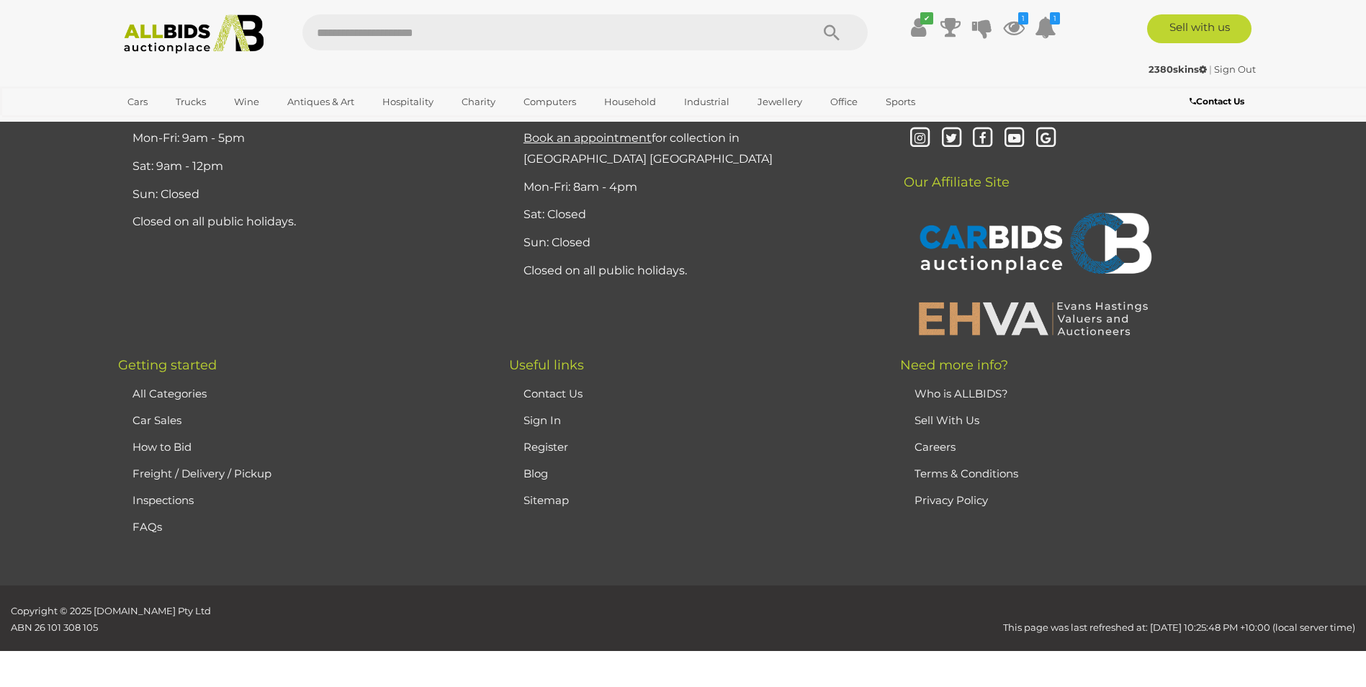
scroll to position [50, 0]
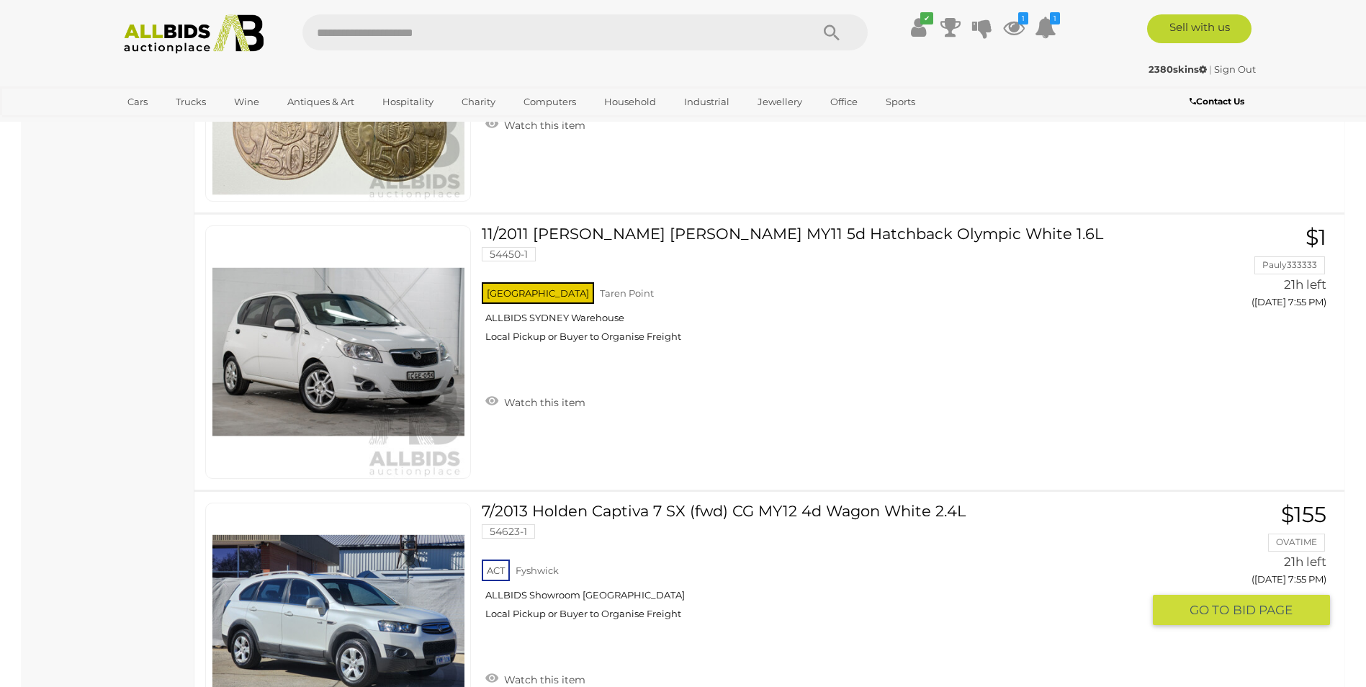
scroll to position [1562, 0]
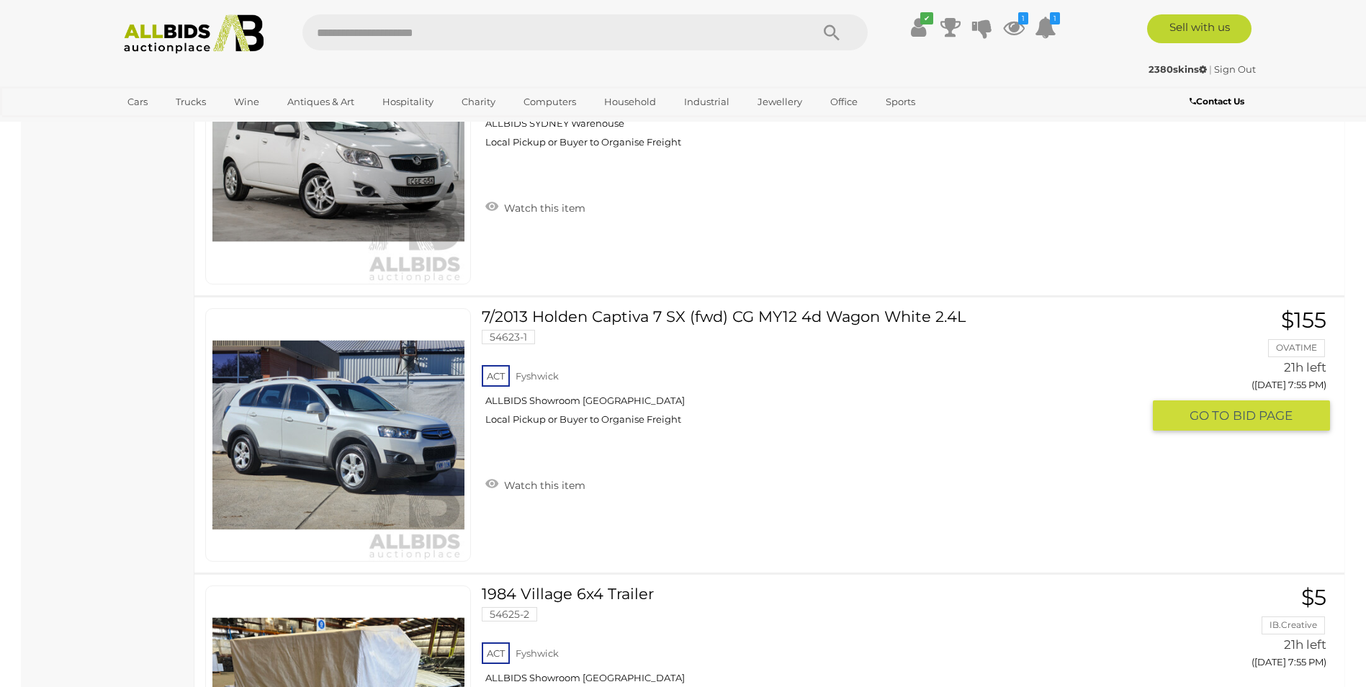
click at [638, 317] on link "7/2013 Holden Captiva 7 SX (fwd) CG MY12 4d Wagon White 2.4L 54623-1 ACT Fyshwi…" at bounding box center [816, 372] width 649 height 128
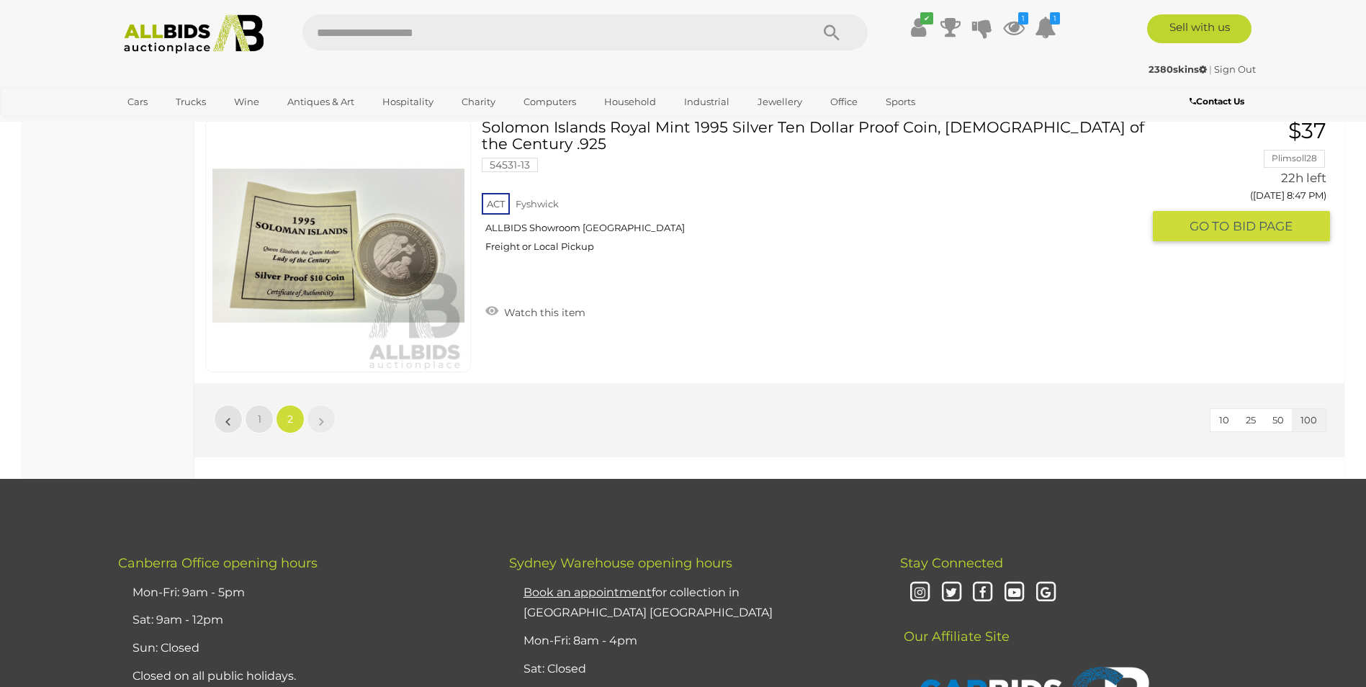
scroll to position [17762, 0]
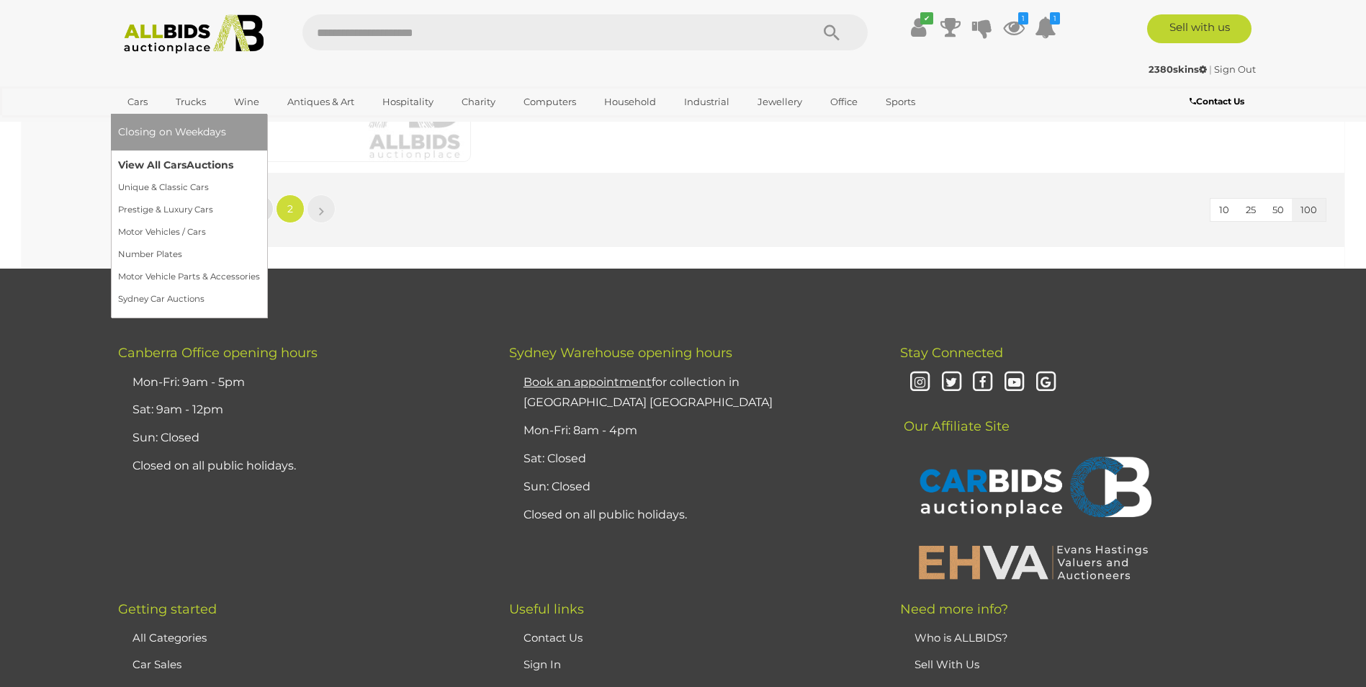
click at [161, 165] on link "View All Cars Auctions" at bounding box center [189, 165] width 142 height 22
